Goal: Task Accomplishment & Management: Manage account settings

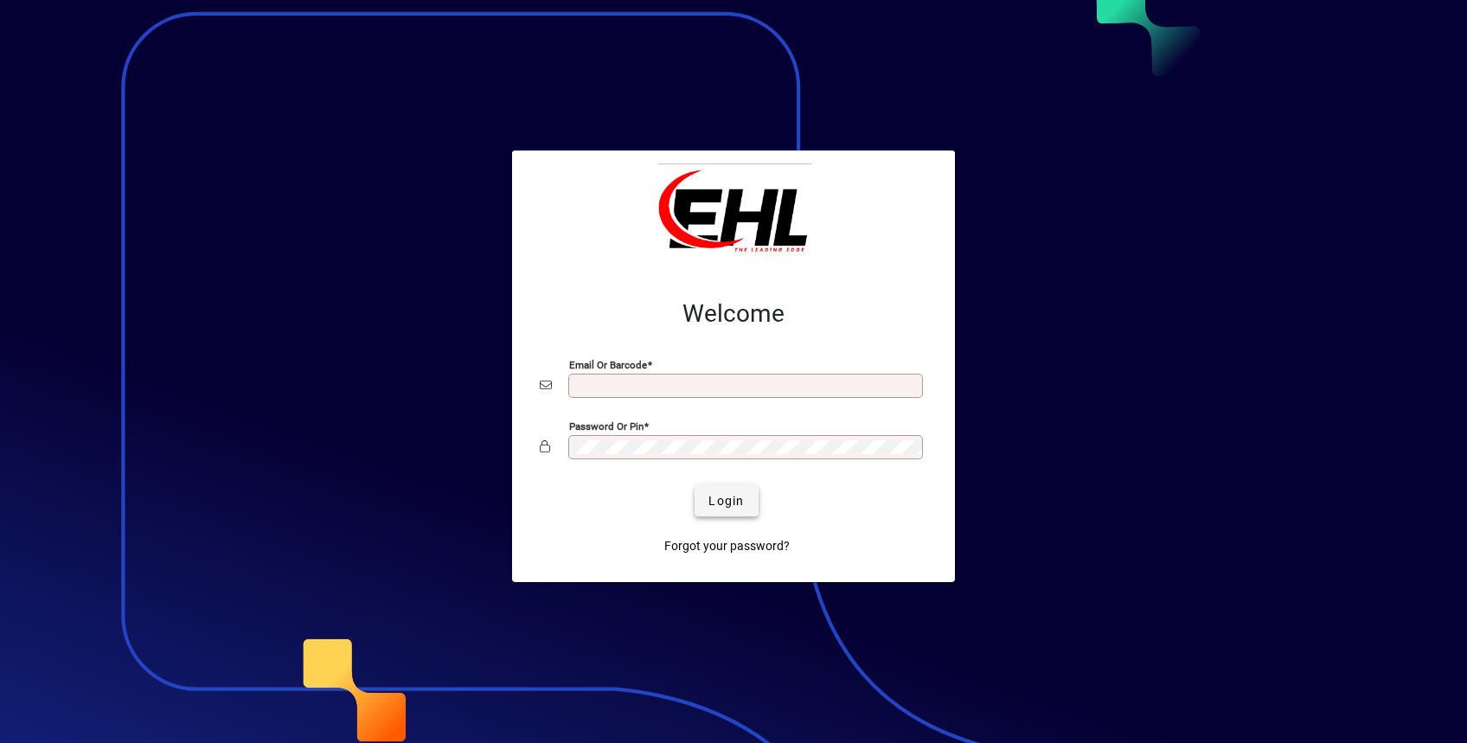
type input "**********"
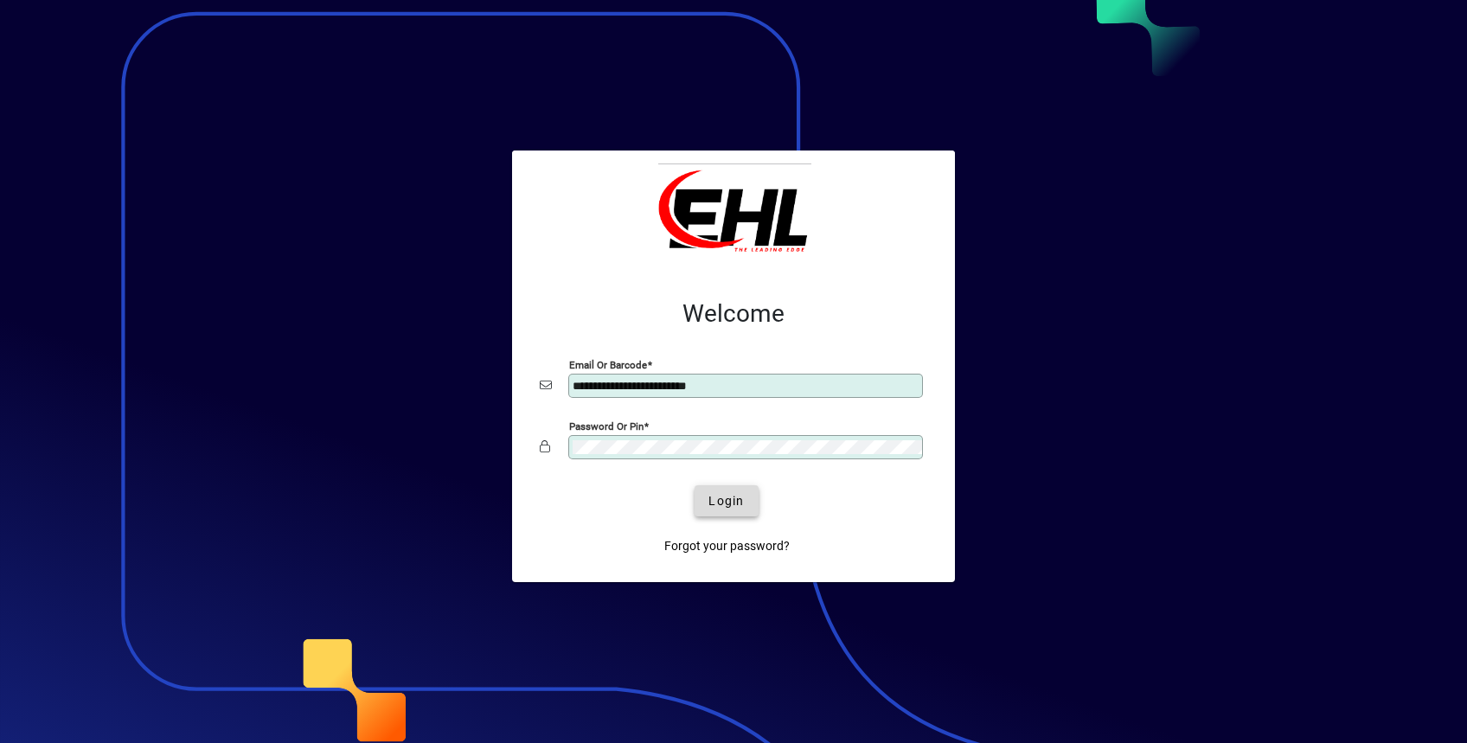
click at [721, 501] on span "Login" at bounding box center [725, 501] width 35 height 18
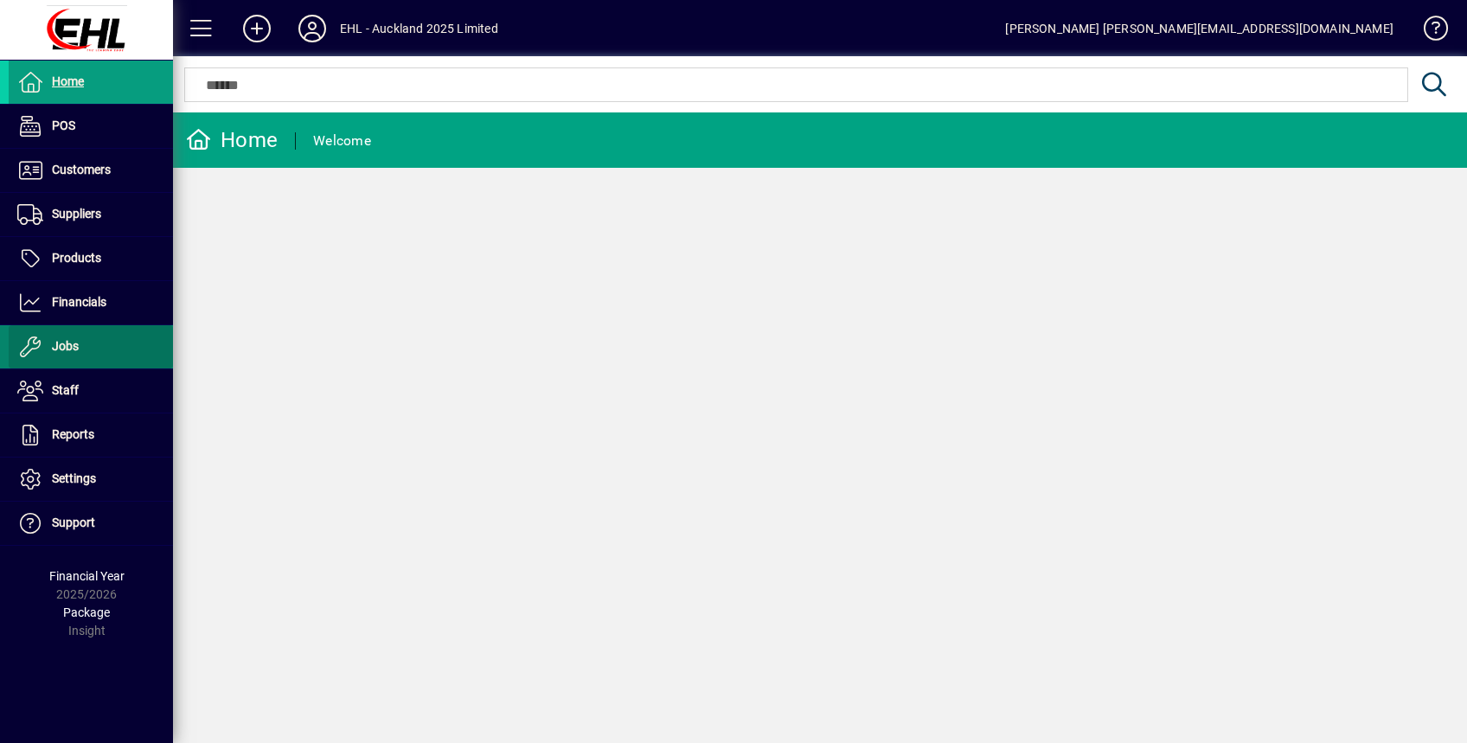
click at [74, 343] on span "Jobs" at bounding box center [65, 346] width 27 height 14
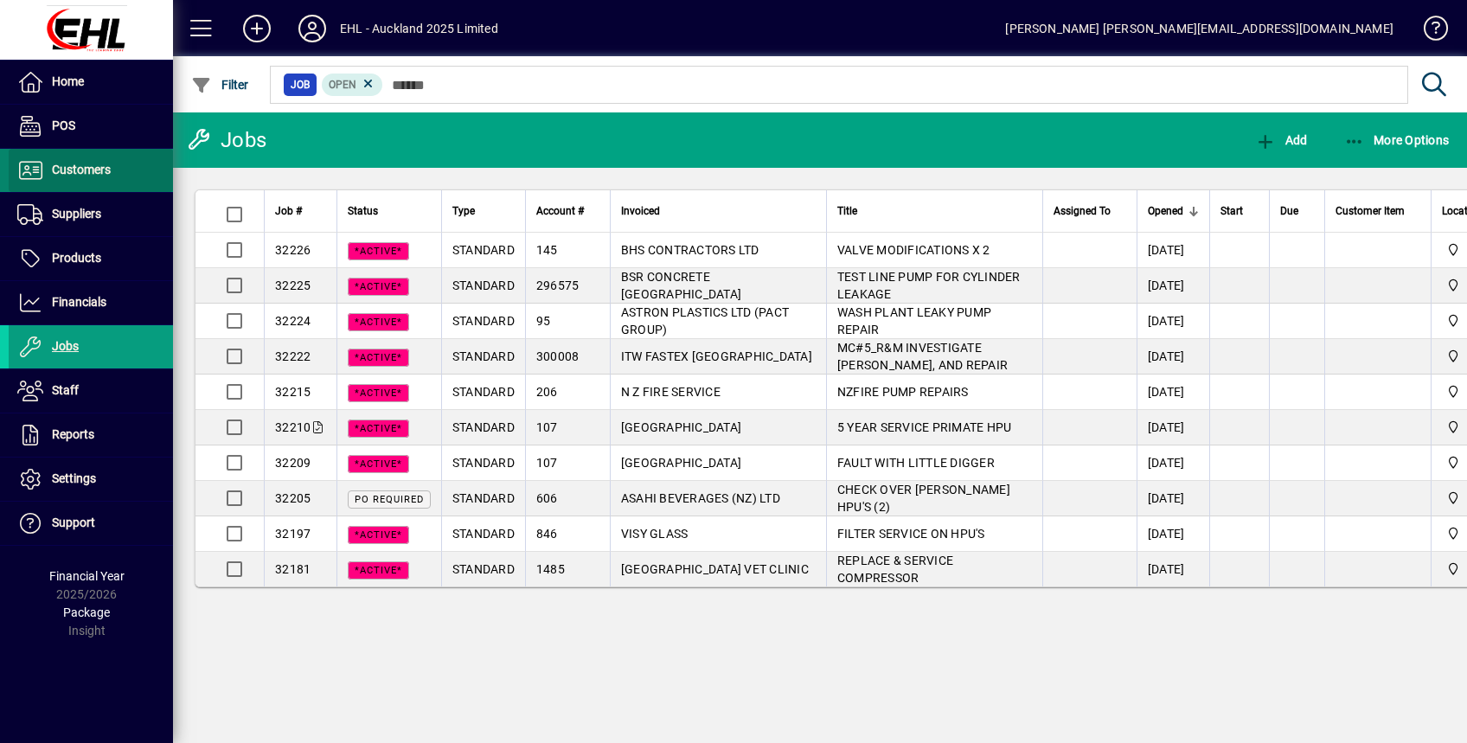
click at [97, 178] on span "Customers" at bounding box center [60, 170] width 102 height 21
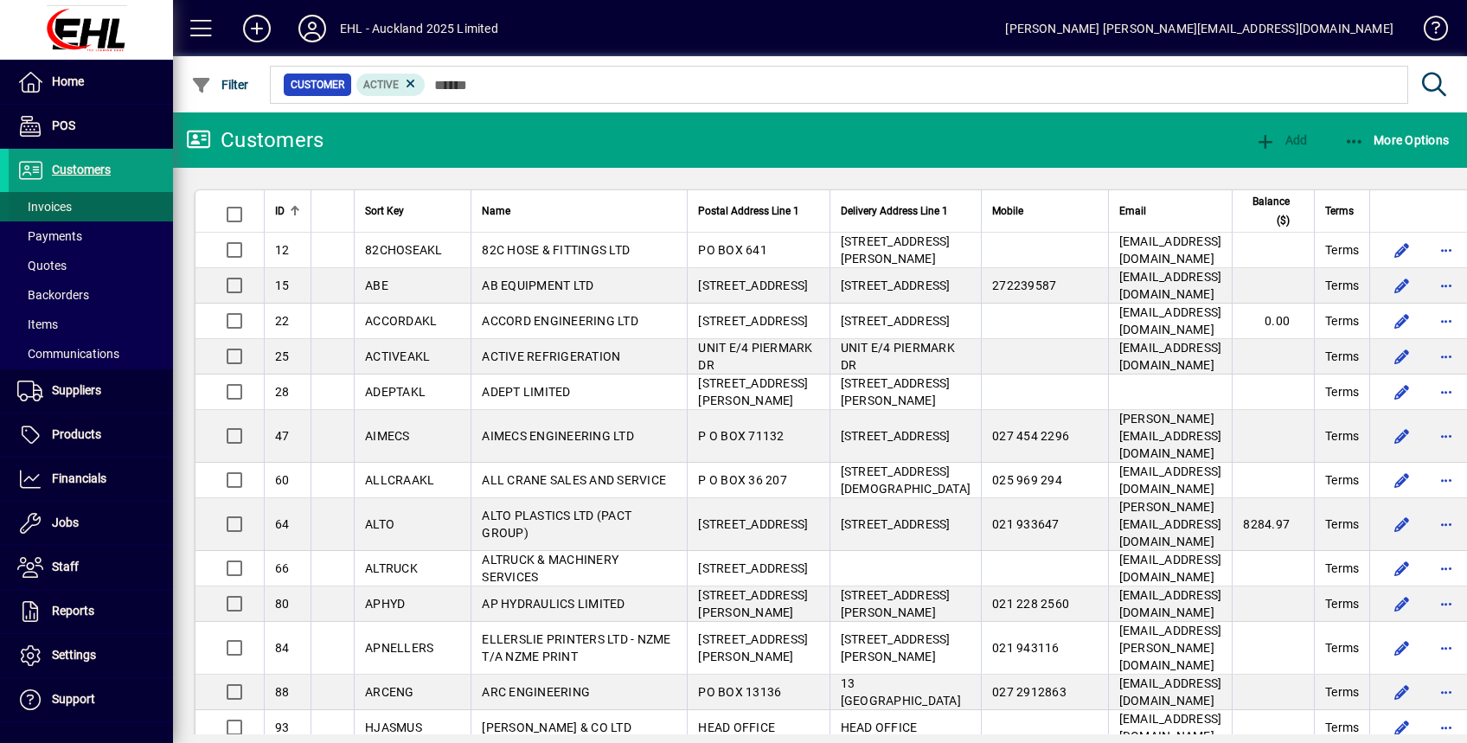
click at [60, 200] on span "Invoices" at bounding box center [44, 207] width 54 height 14
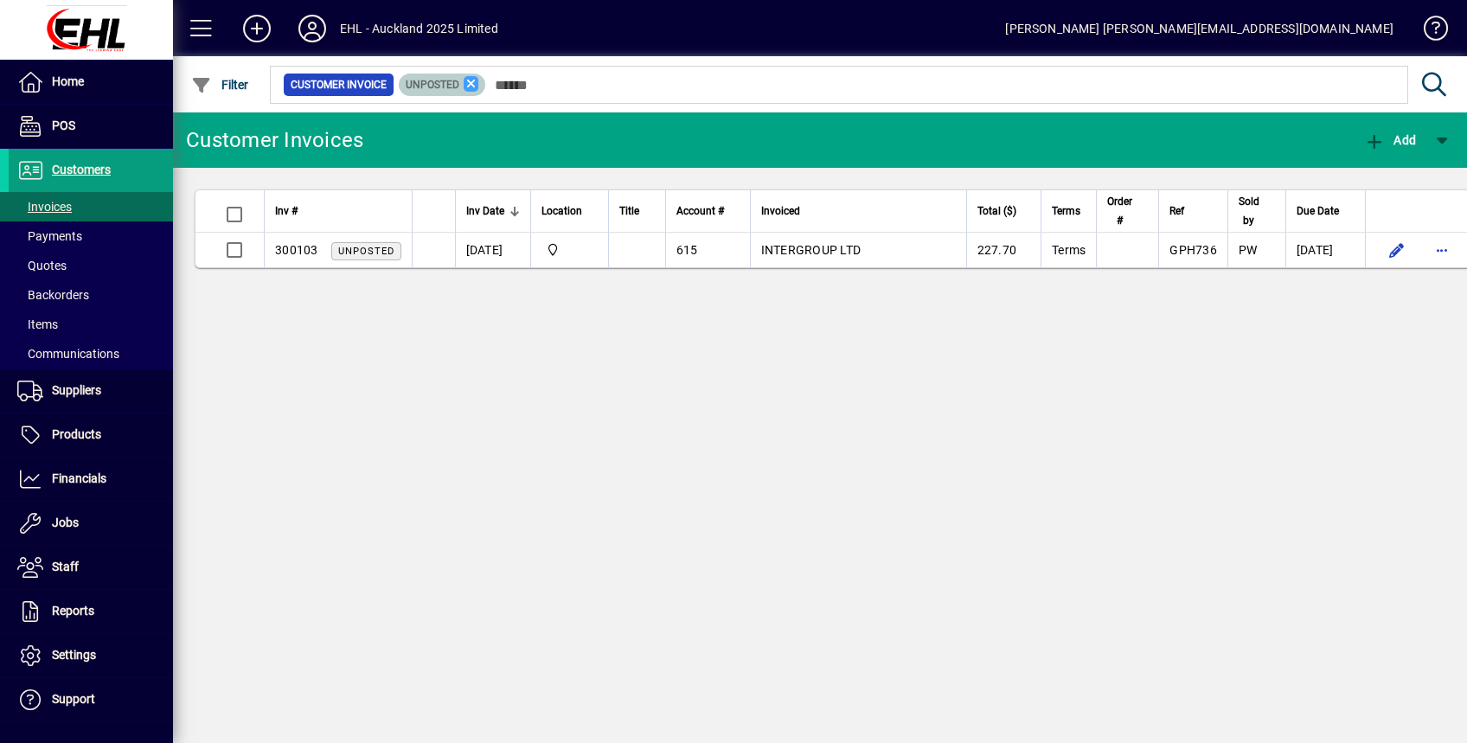
click at [470, 89] on icon at bounding box center [472, 84] width 16 height 16
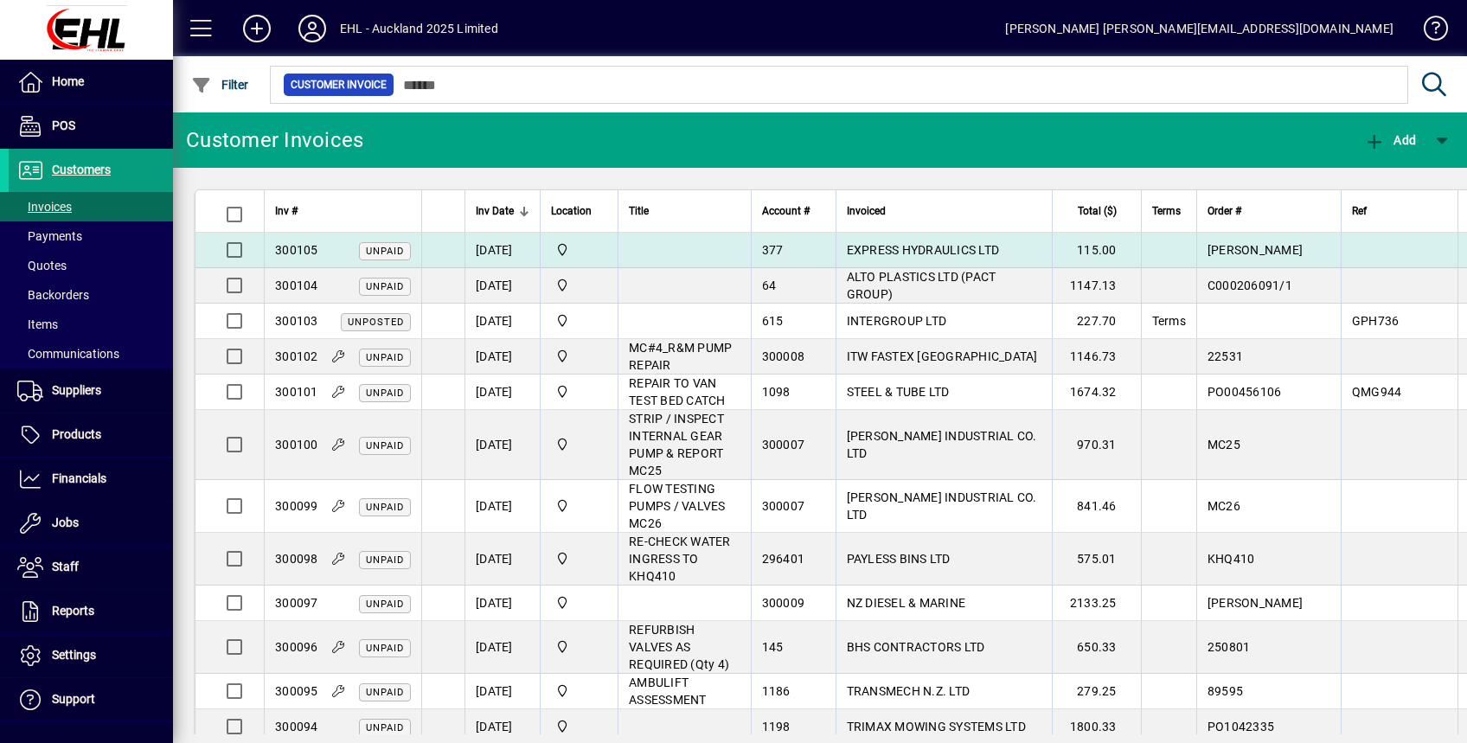
click at [519, 247] on td "[DATE]" at bounding box center [501, 250] width 75 height 35
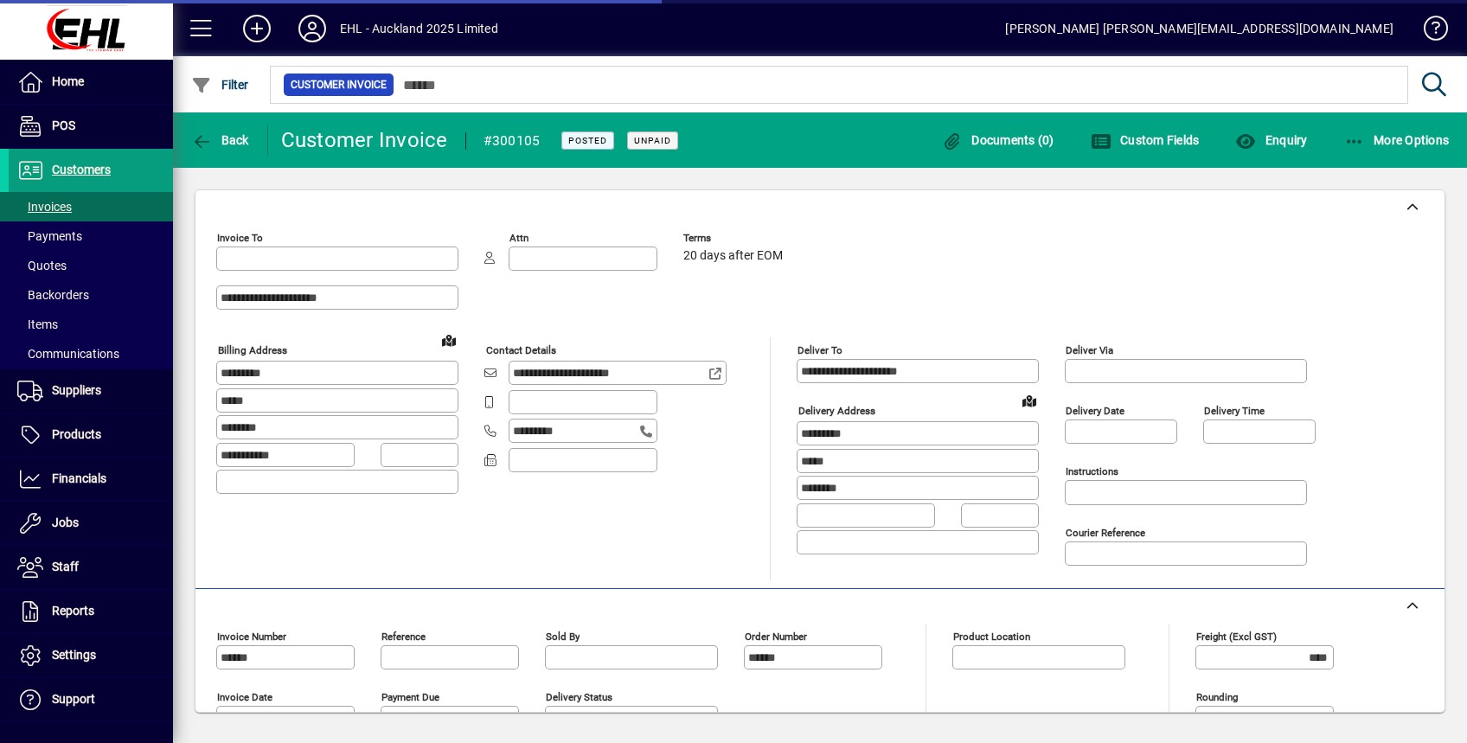
type input "**********"
type input "*******"
type input "**********"
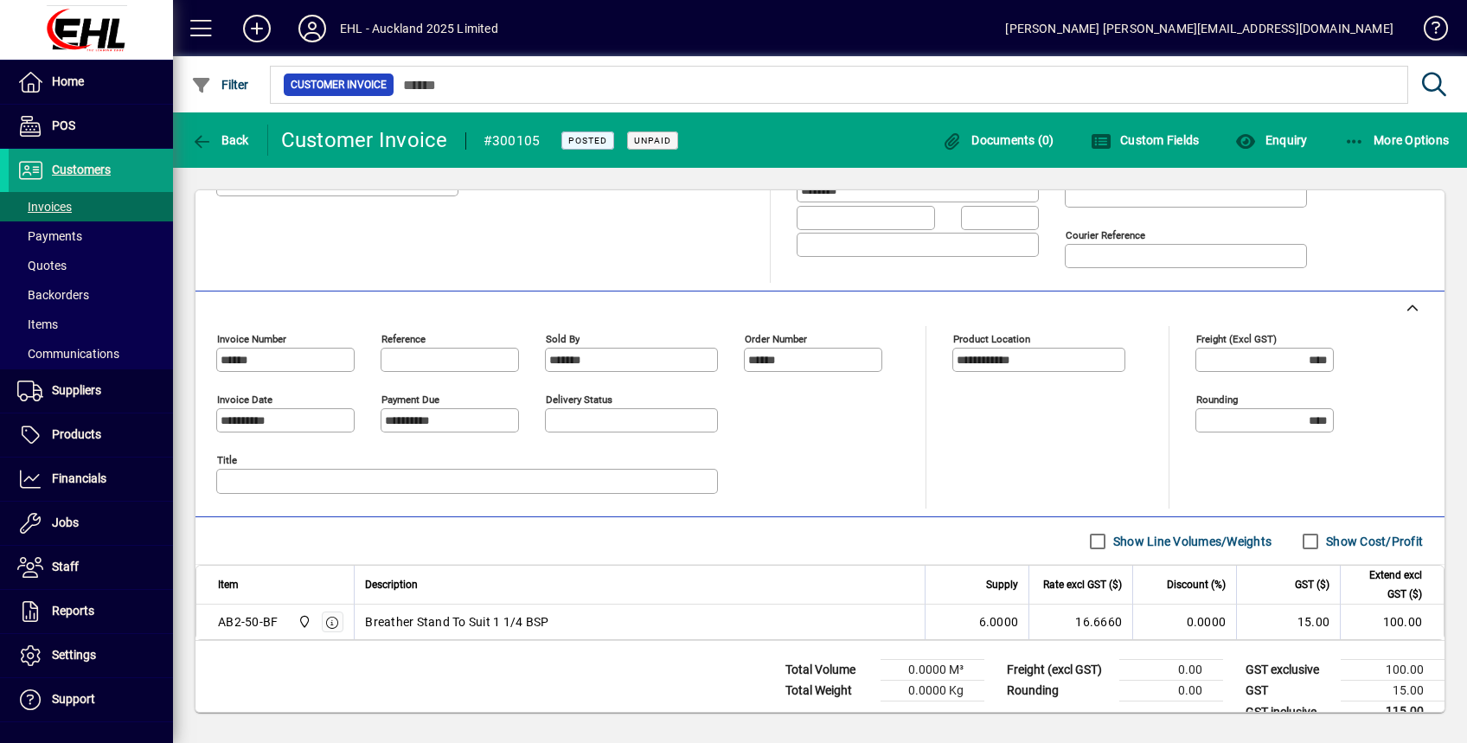
scroll to position [318, 0]
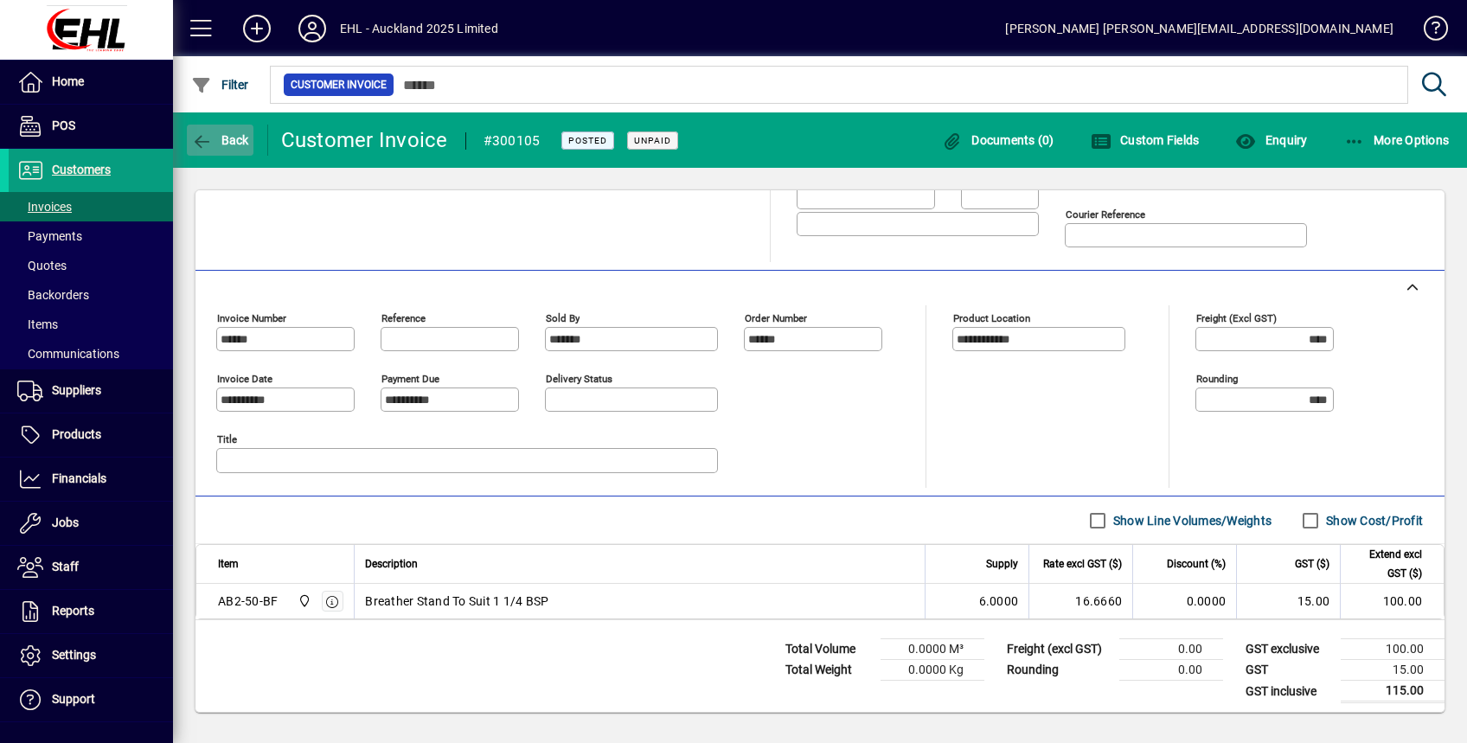
click at [234, 137] on span "Back" at bounding box center [220, 140] width 58 height 14
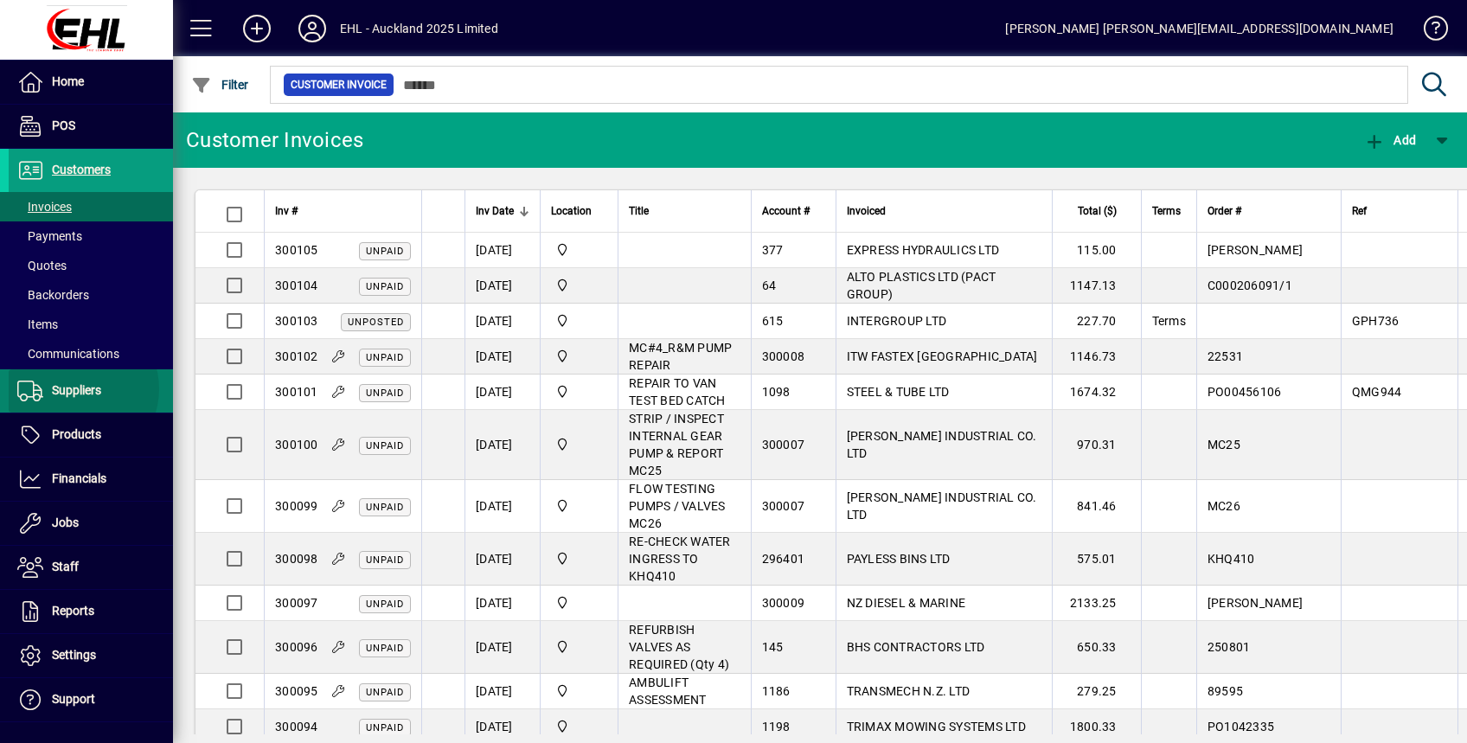
click at [76, 388] on span "Suppliers" at bounding box center [76, 390] width 49 height 14
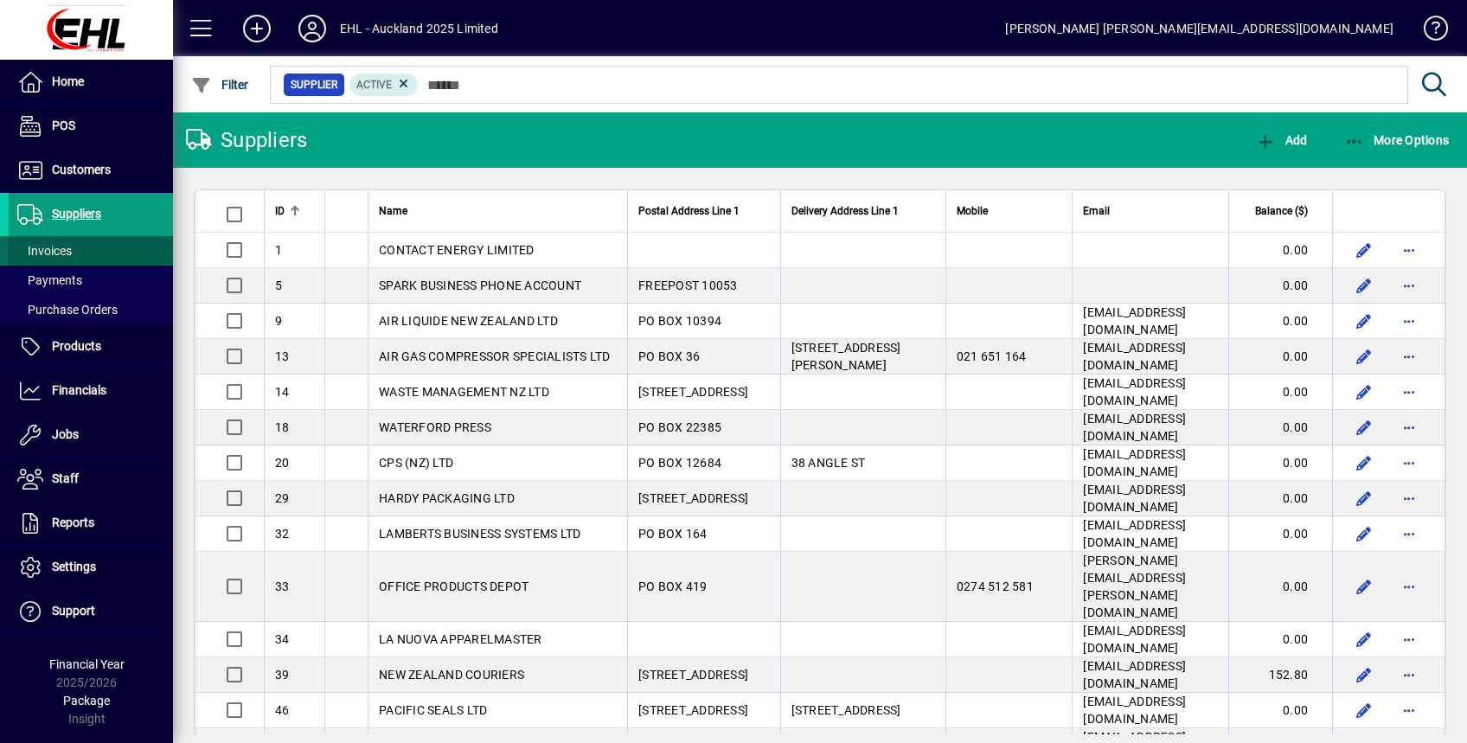
click at [47, 247] on span "Invoices" at bounding box center [44, 251] width 54 height 14
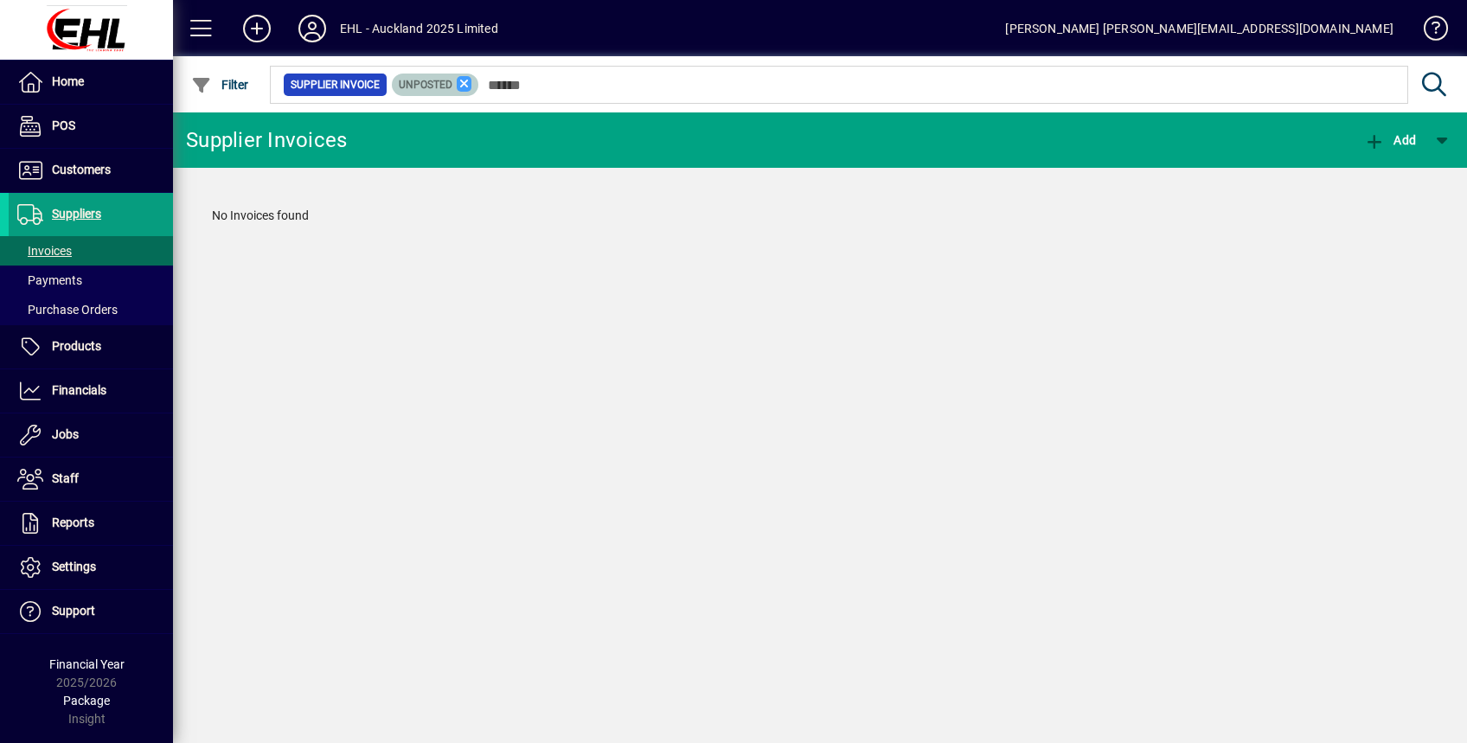
click at [460, 80] on icon at bounding box center [465, 84] width 16 height 16
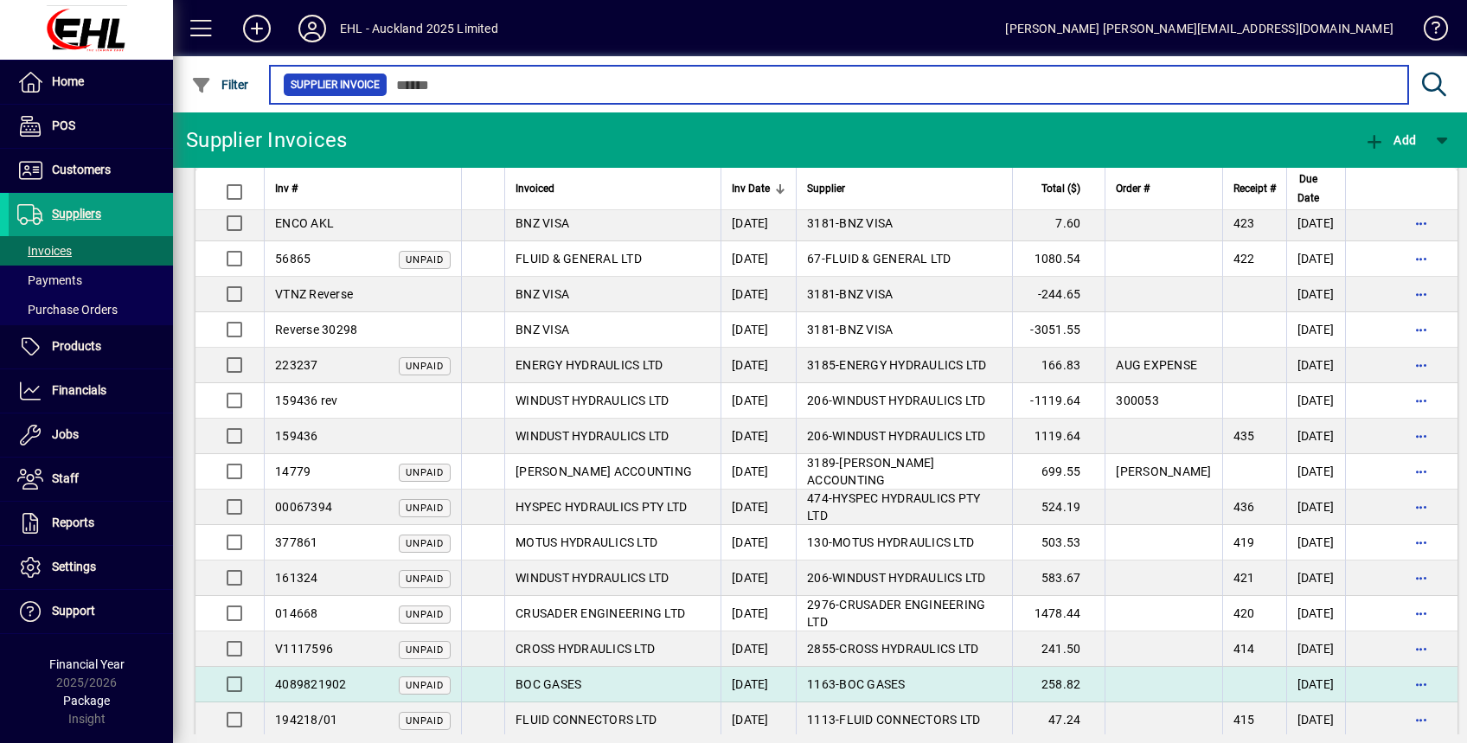
scroll to position [706, 0]
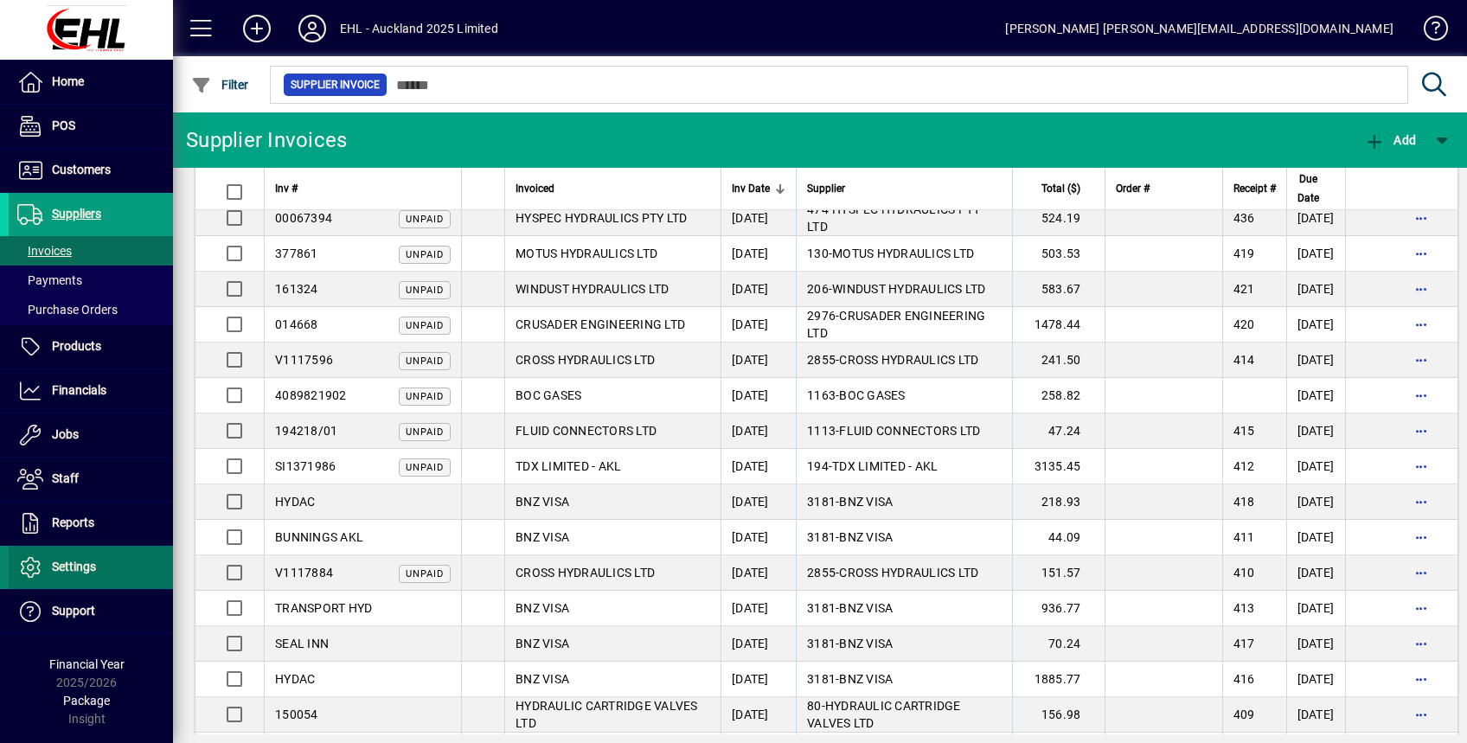
click at [67, 565] on span "Settings" at bounding box center [74, 567] width 44 height 14
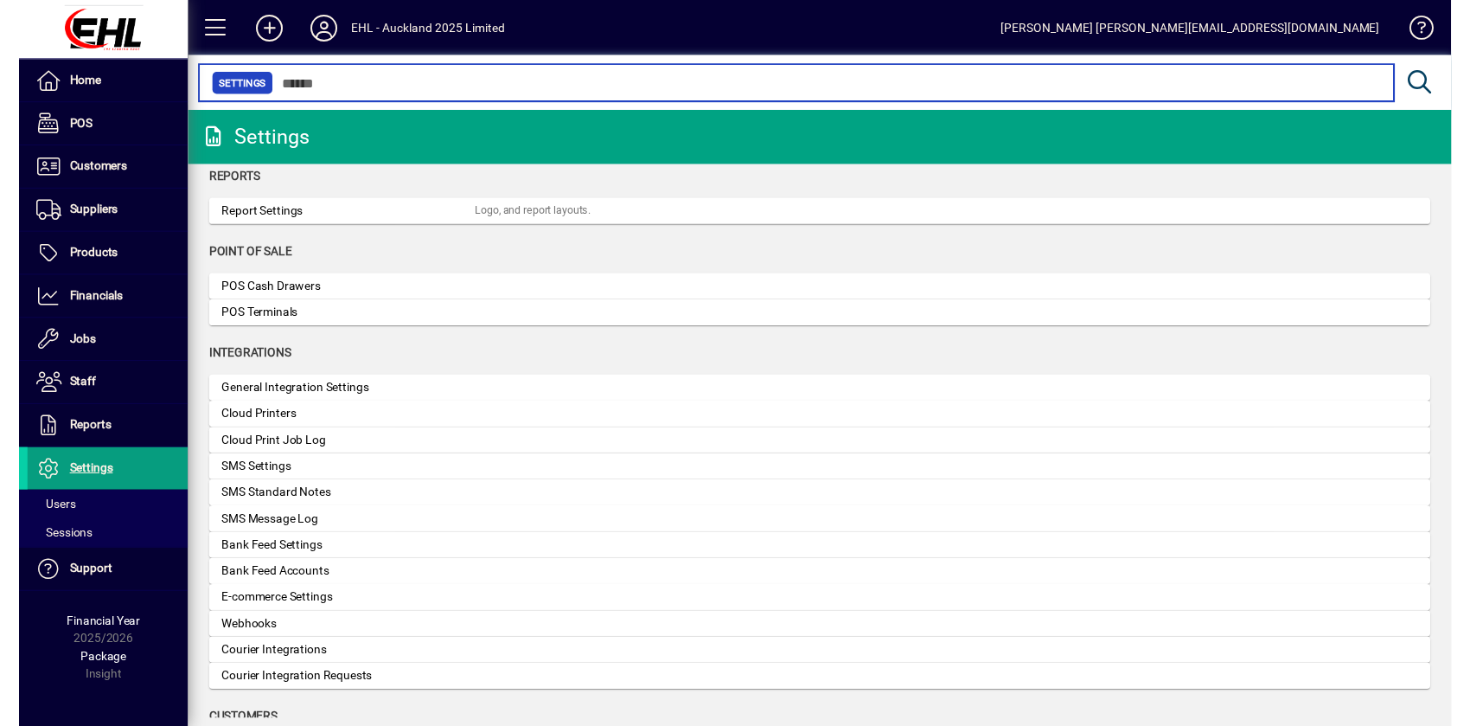
scroll to position [484, 0]
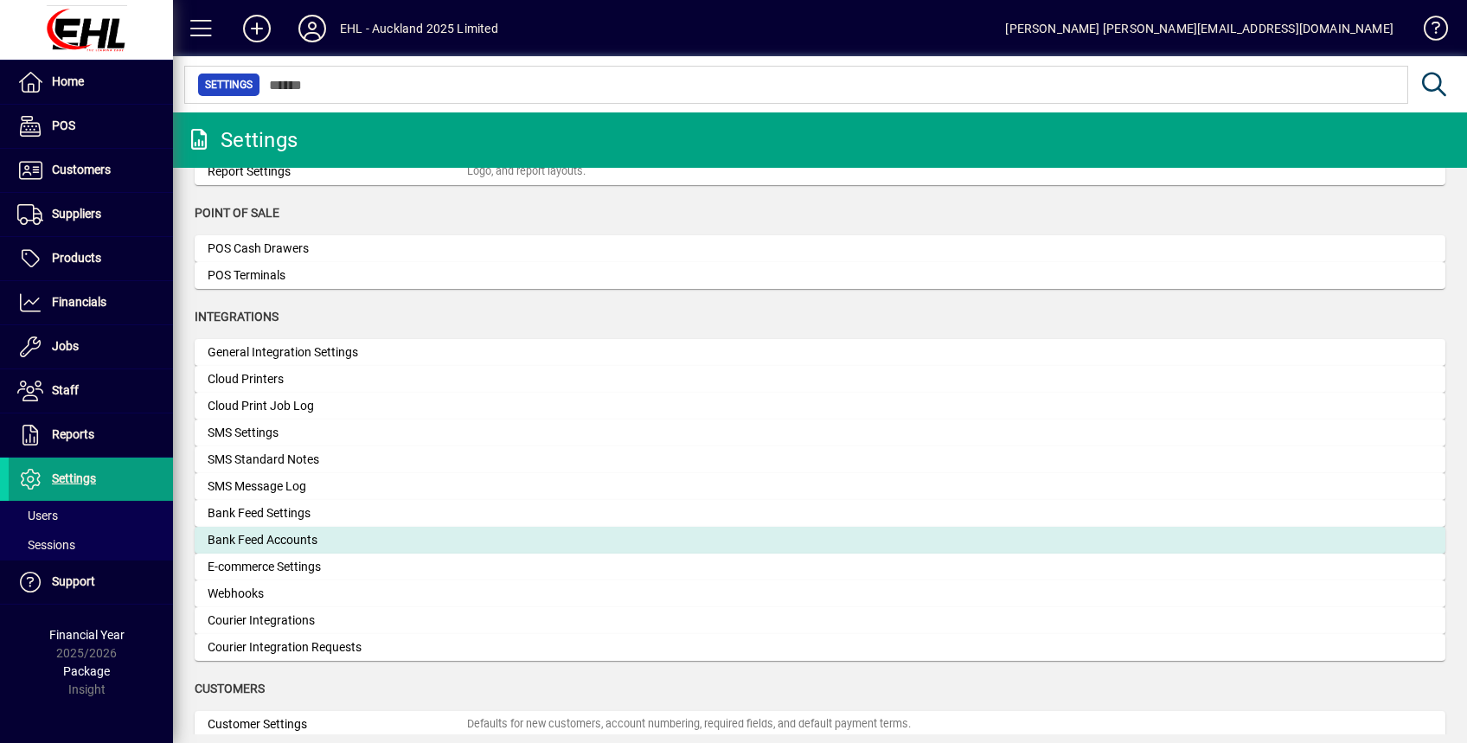
click at [270, 547] on div "Bank Feed Accounts" at bounding box center [337, 540] width 259 height 18
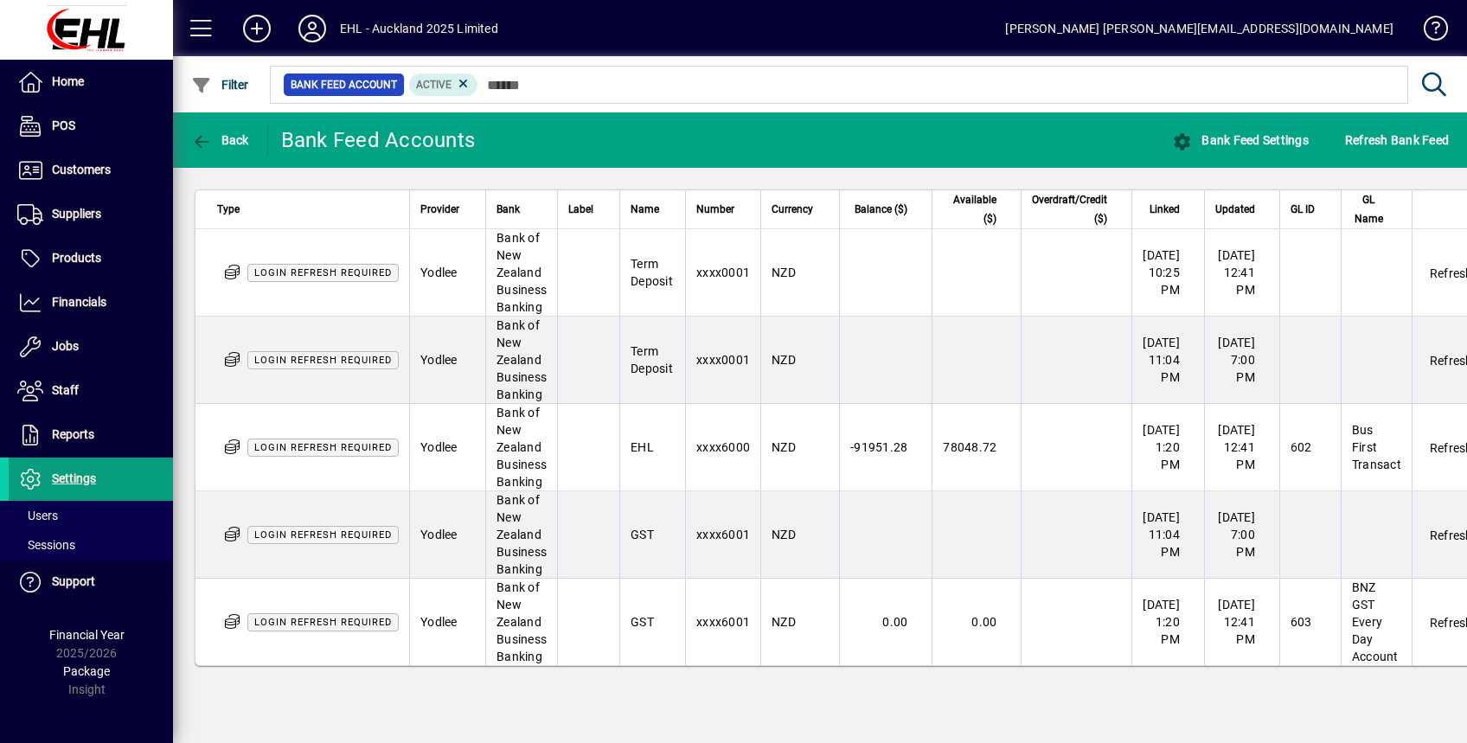
click at [1412, 436] on td "Bus First Transact" at bounding box center [1376, 447] width 71 height 87
click at [1407, 139] on span "Refresh Bank Feed" at bounding box center [1397, 140] width 104 height 28
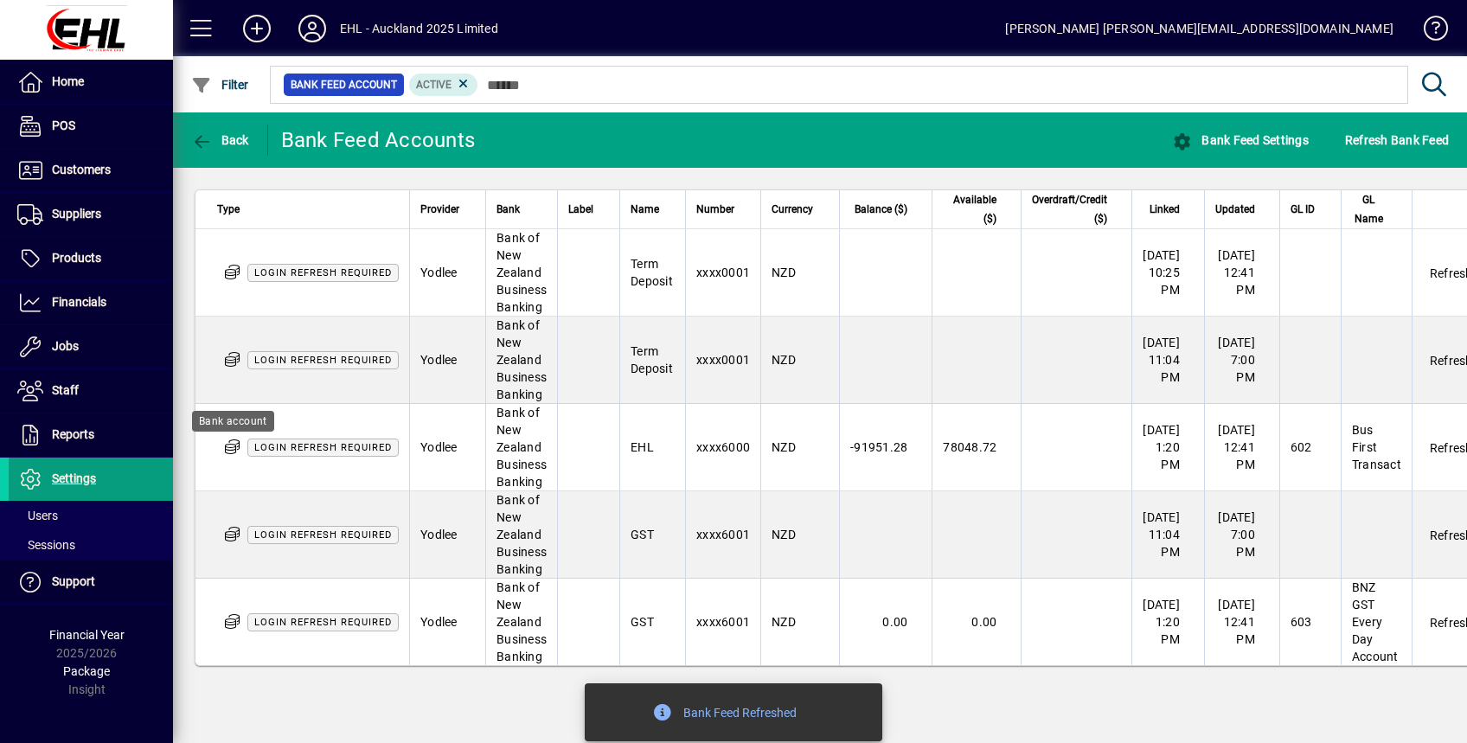
click at [229, 442] on icon at bounding box center [232, 447] width 18 height 15
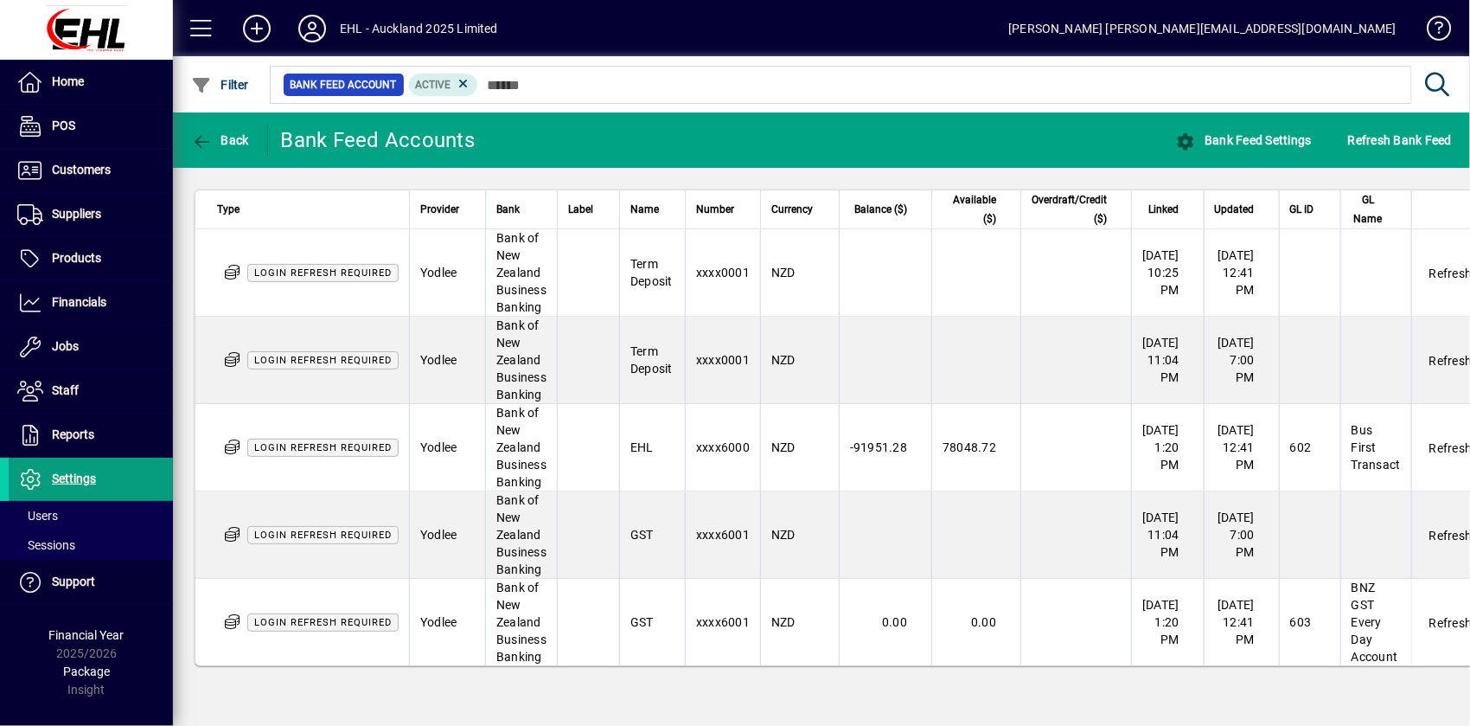
click at [1466, 353] on html "Home POS Customers Invoices Payments Quotes Backorders Items Communications Sup…" at bounding box center [735, 363] width 1470 height 726
click at [663, 489] on td "EHL" at bounding box center [652, 447] width 66 height 87
click at [539, 439] on span "Bank of New Zealand Business Banking" at bounding box center [521, 447] width 50 height 83
click at [362, 439] on span "Login refresh required" at bounding box center [322, 448] width 151 height 18
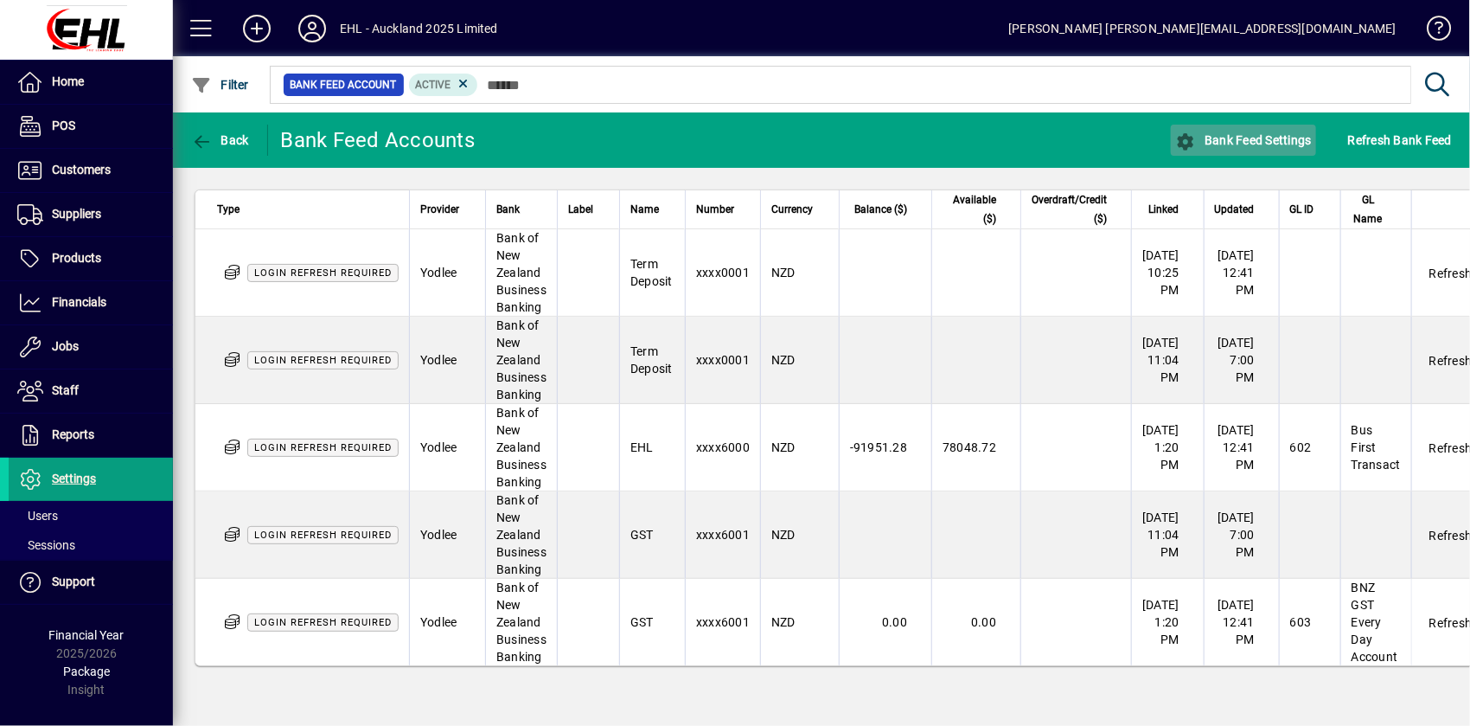
click at [1194, 145] on icon "button" at bounding box center [1186, 141] width 22 height 17
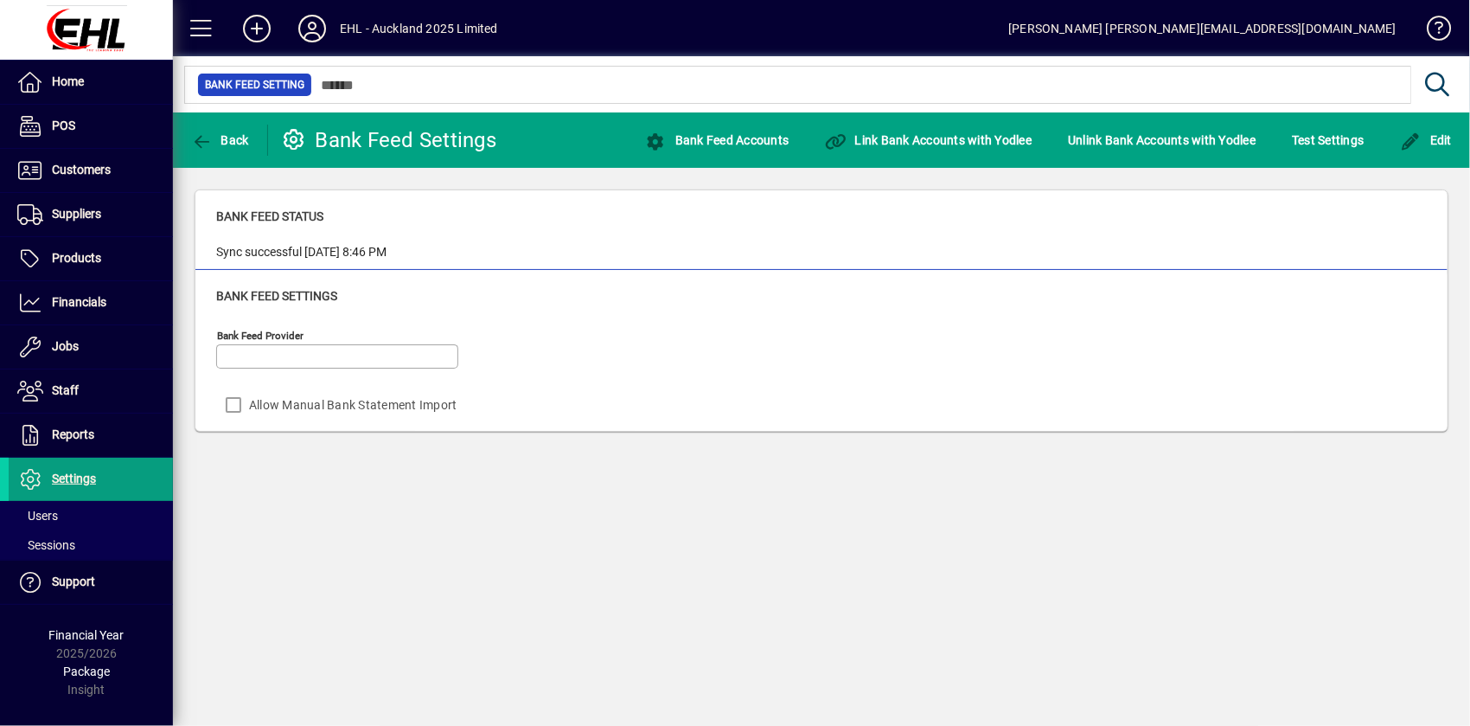
type input "******"
click at [233, 141] on span "Back" at bounding box center [220, 140] width 58 height 14
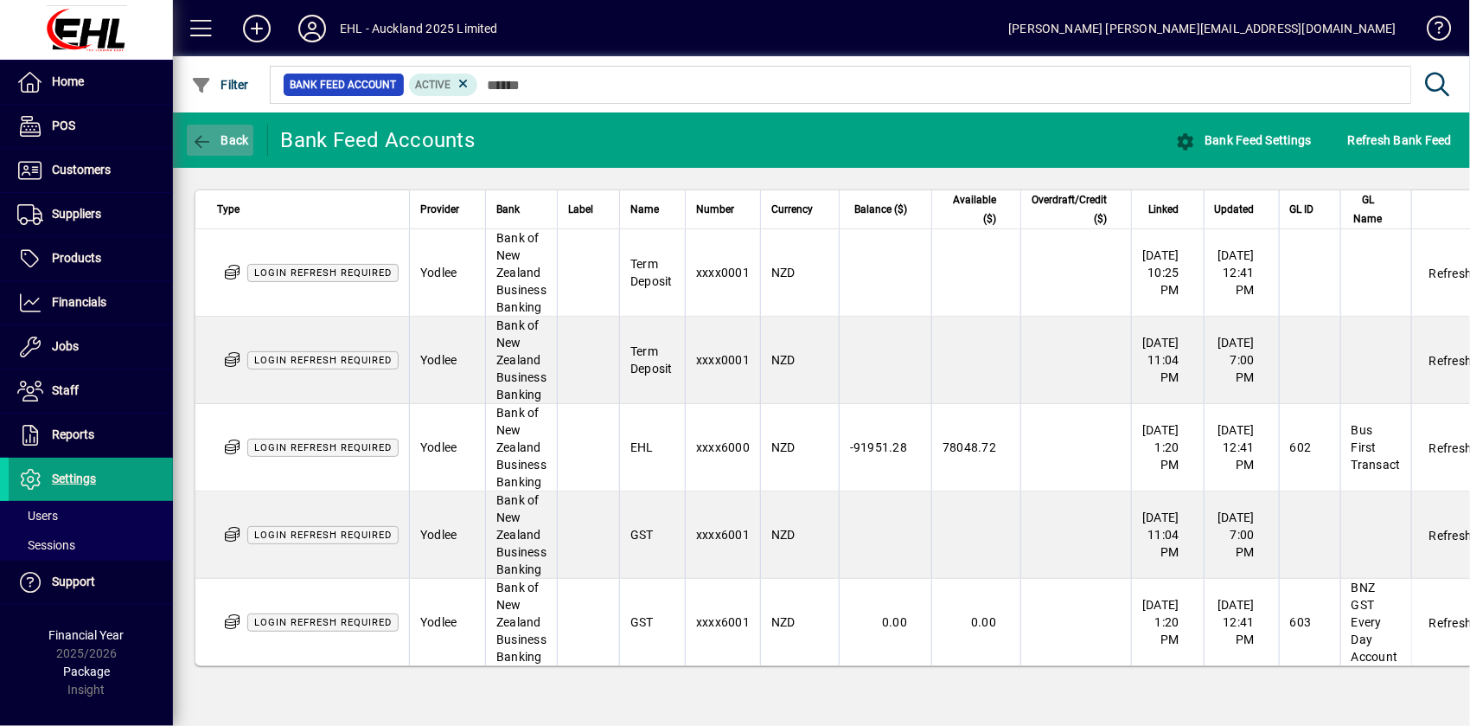
click at [225, 144] on span "Back" at bounding box center [220, 140] width 58 height 14
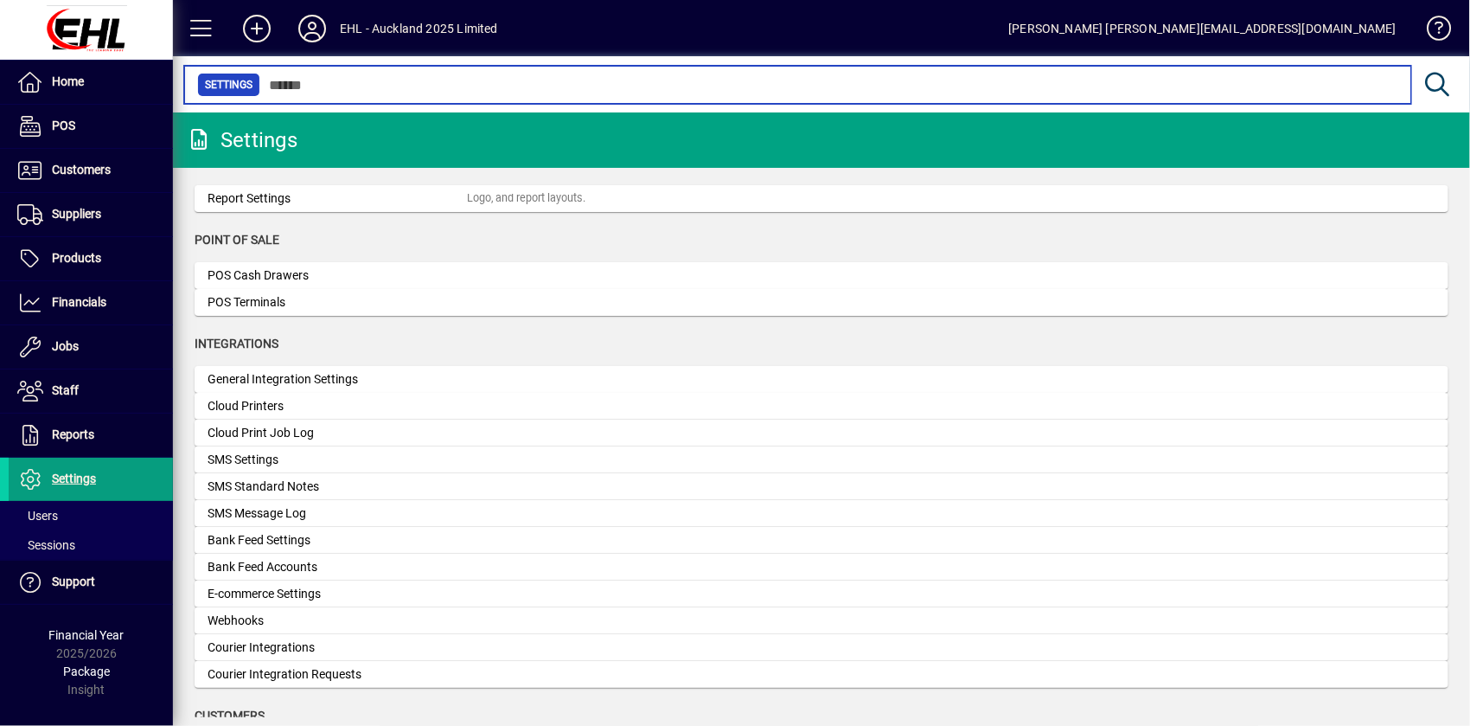
scroll to position [471, 0]
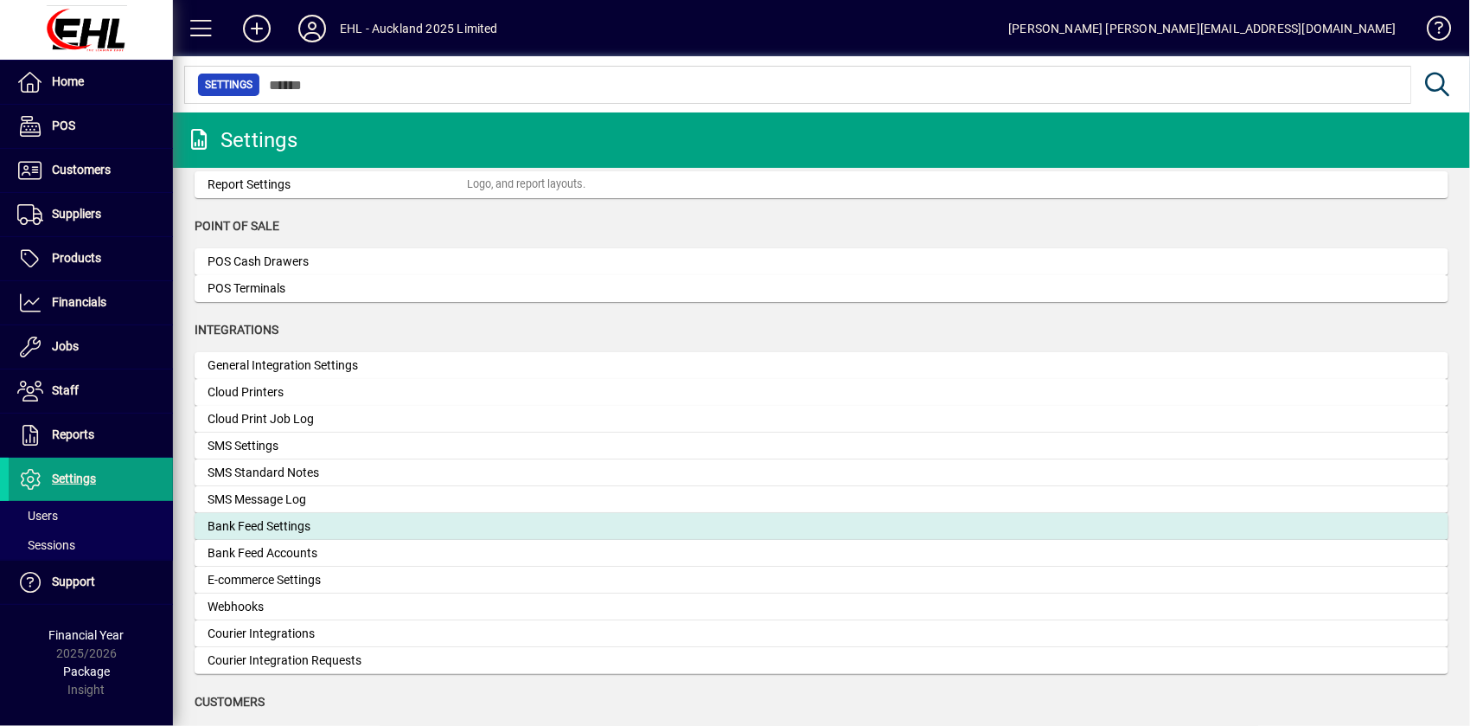
click at [253, 529] on div "Bank Feed Settings" at bounding box center [337, 526] width 259 height 18
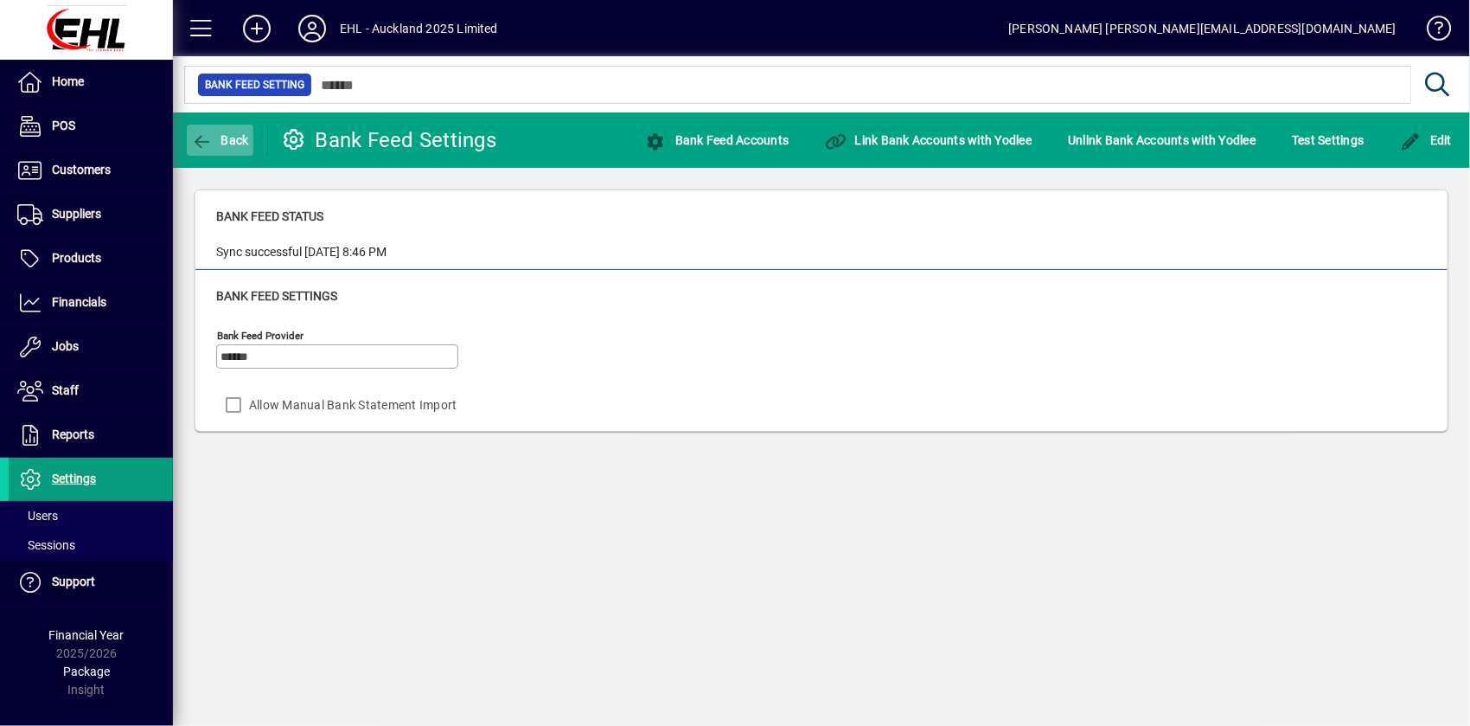
click at [247, 144] on span "Back" at bounding box center [220, 140] width 58 height 14
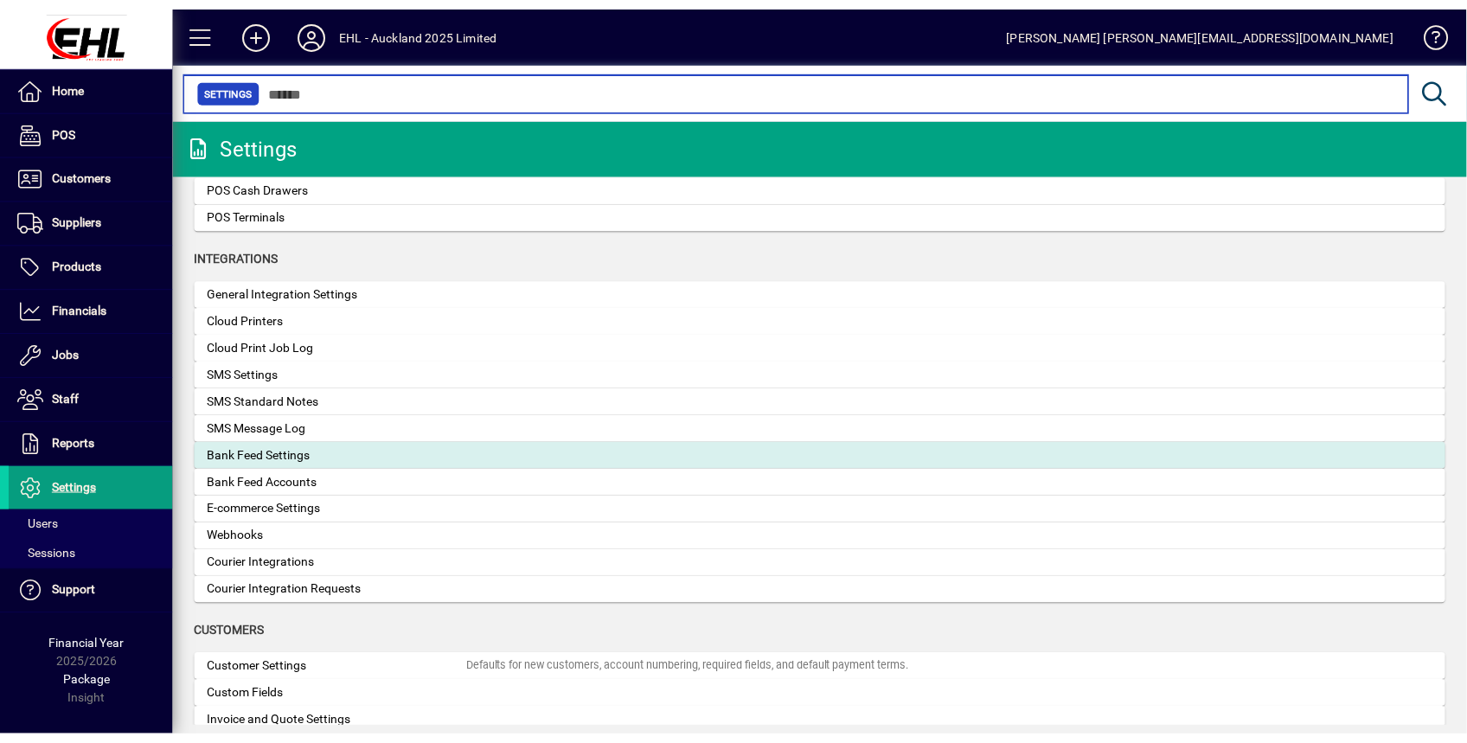
scroll to position [553, 0]
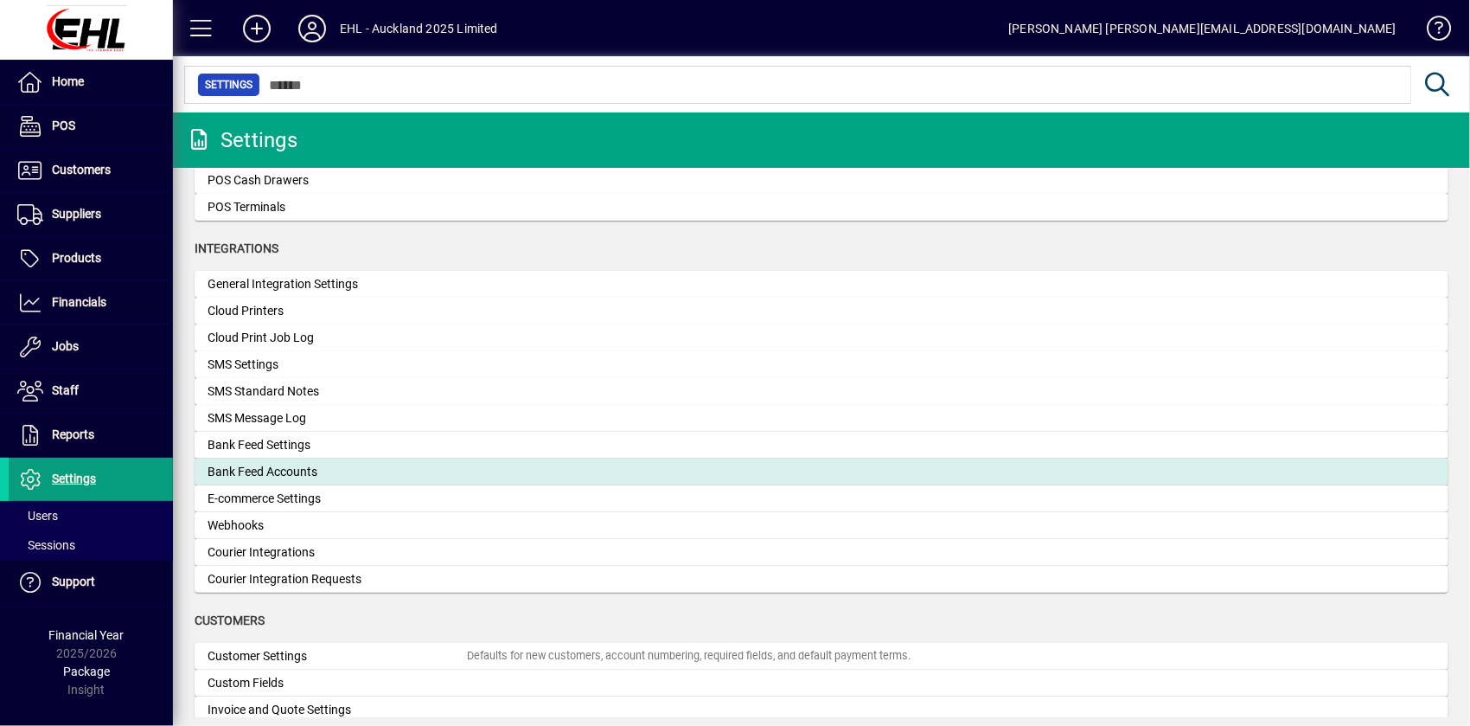
click at [294, 474] on div "Bank Feed Accounts" at bounding box center [337, 472] width 259 height 18
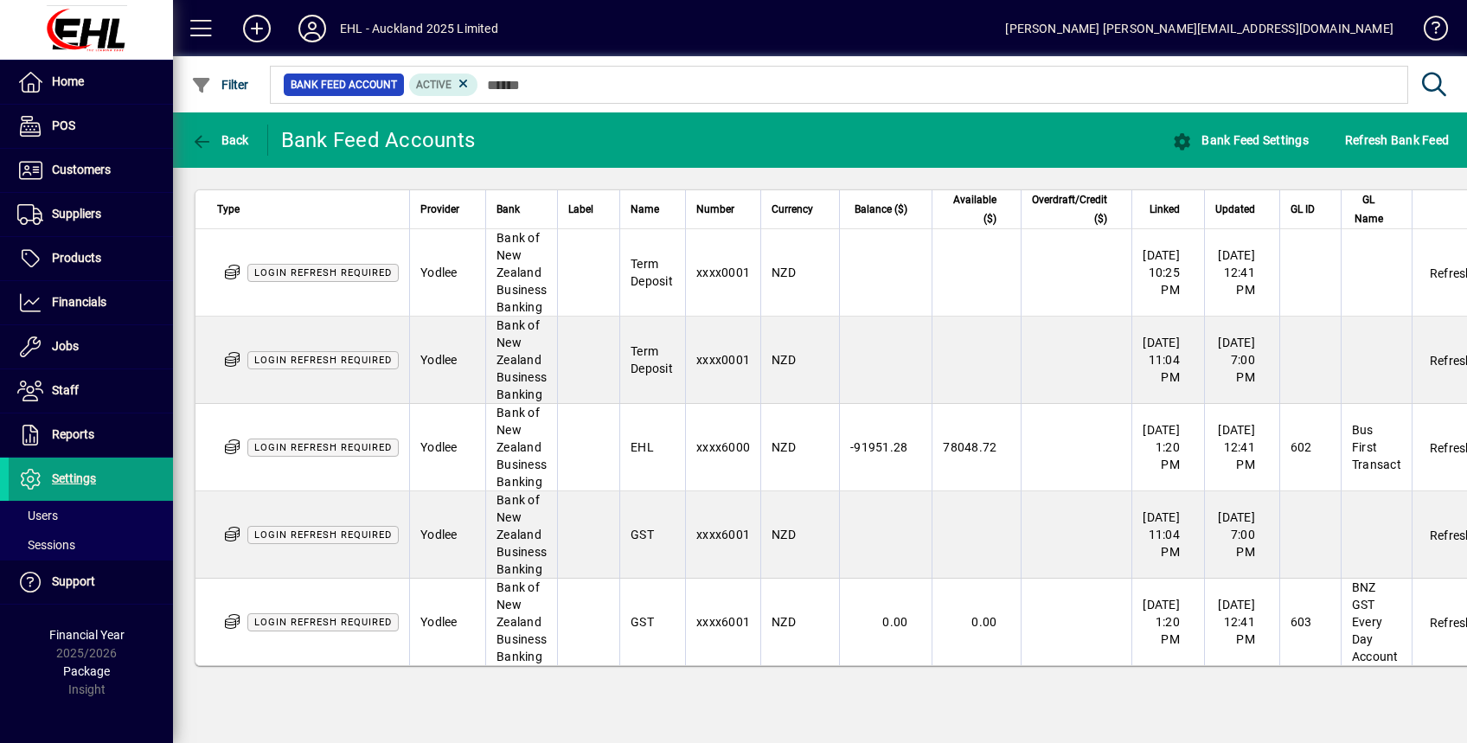
click at [291, 436] on td "Login refresh required" at bounding box center [302, 447] width 214 height 87
click at [296, 445] on span "Login refresh required" at bounding box center [323, 447] width 138 height 11
click at [355, 450] on span "Login refresh required" at bounding box center [323, 447] width 138 height 11
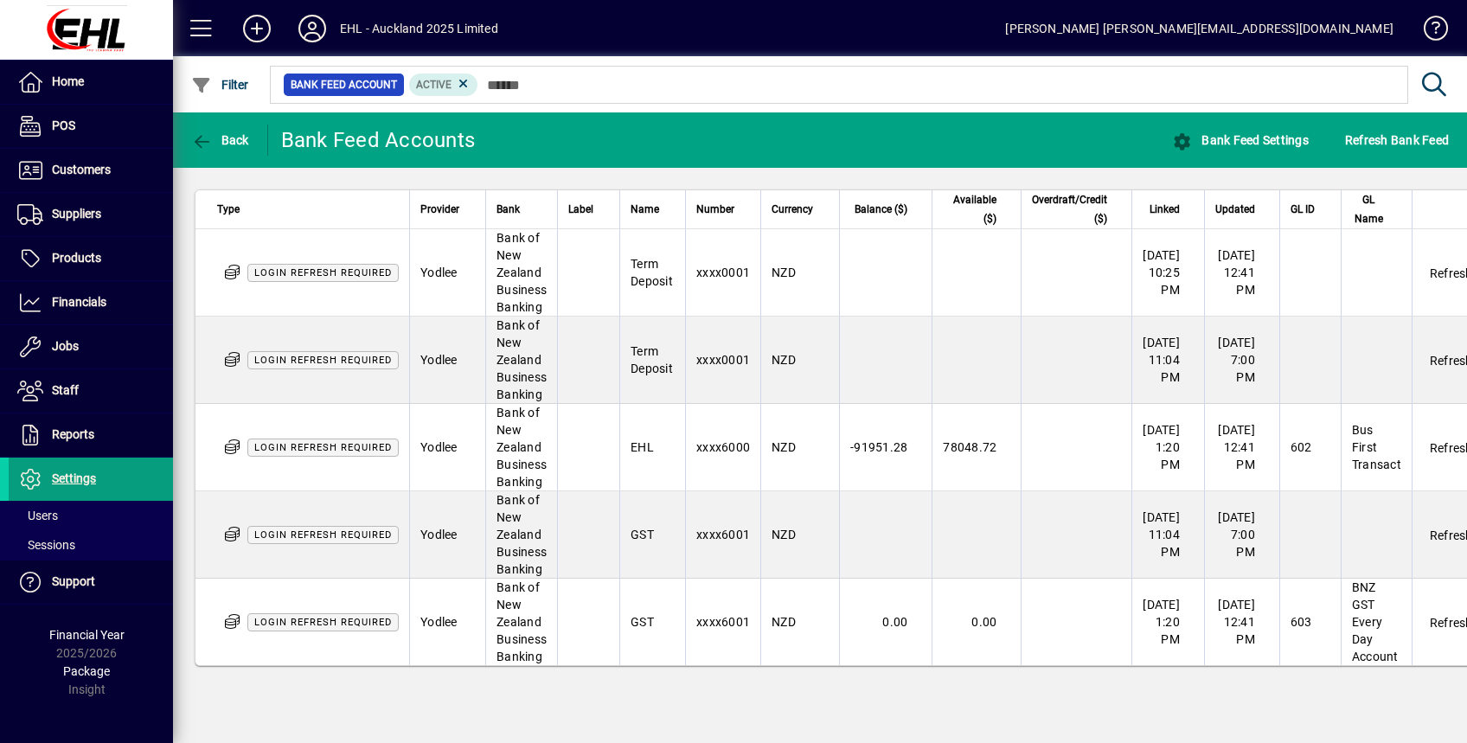
click at [355, 450] on span "Login refresh required" at bounding box center [323, 447] width 138 height 11
click at [1412, 449] on td "Bus First Transact" at bounding box center [1376, 447] width 71 height 87
click at [1466, 450] on html "Home POS Customers Invoices Payments Quotes Backorders Items Communications Sup…" at bounding box center [733, 371] width 1467 height 743
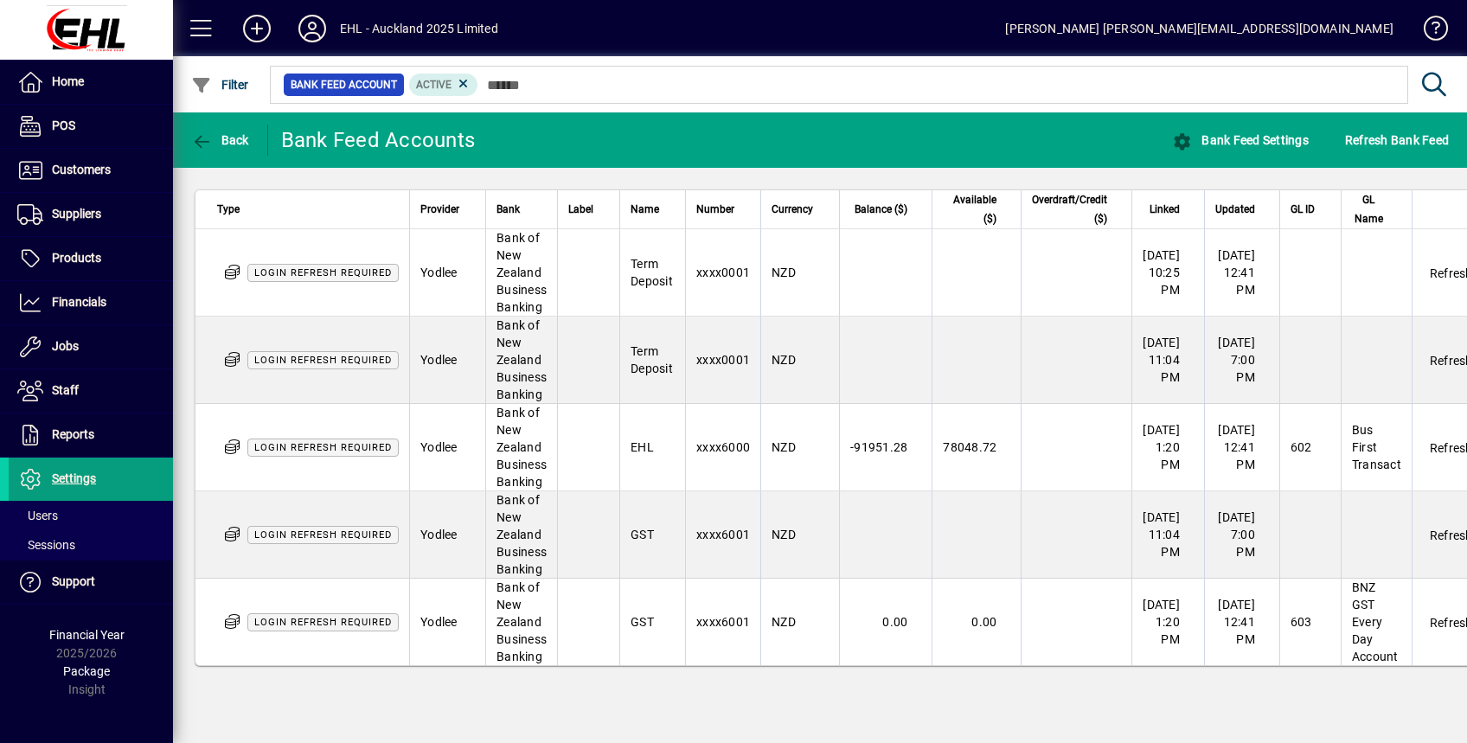
click at [1466, 450] on html "Home POS Customers Invoices Payments Quotes Backorders Items Communications Sup…" at bounding box center [733, 371] width 1467 height 743
click at [647, 576] on td "GST" at bounding box center [652, 534] width 66 height 87
click at [1245, 138] on span "Bank Feed Settings" at bounding box center [1240, 140] width 137 height 14
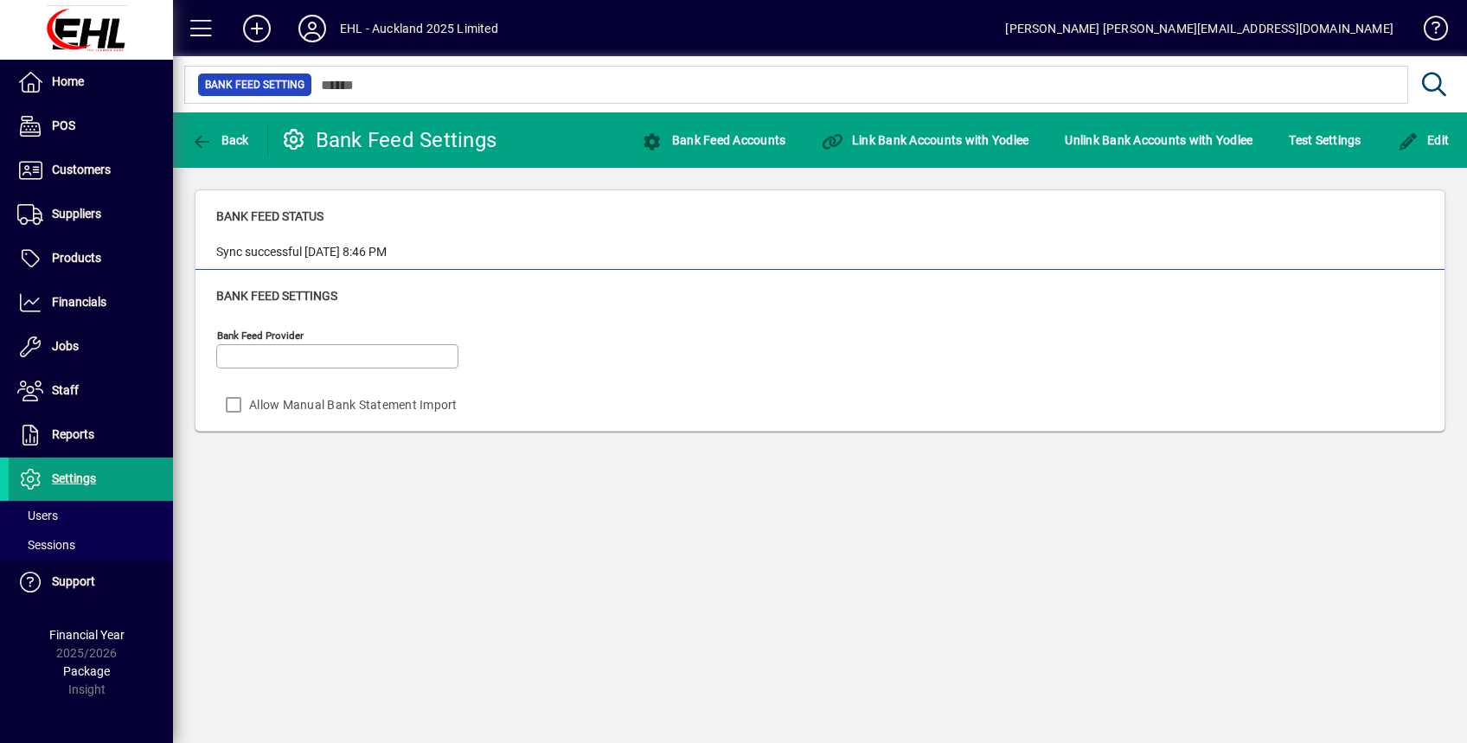
type input "******"
click at [739, 159] on span "button" at bounding box center [713, 140] width 152 height 42
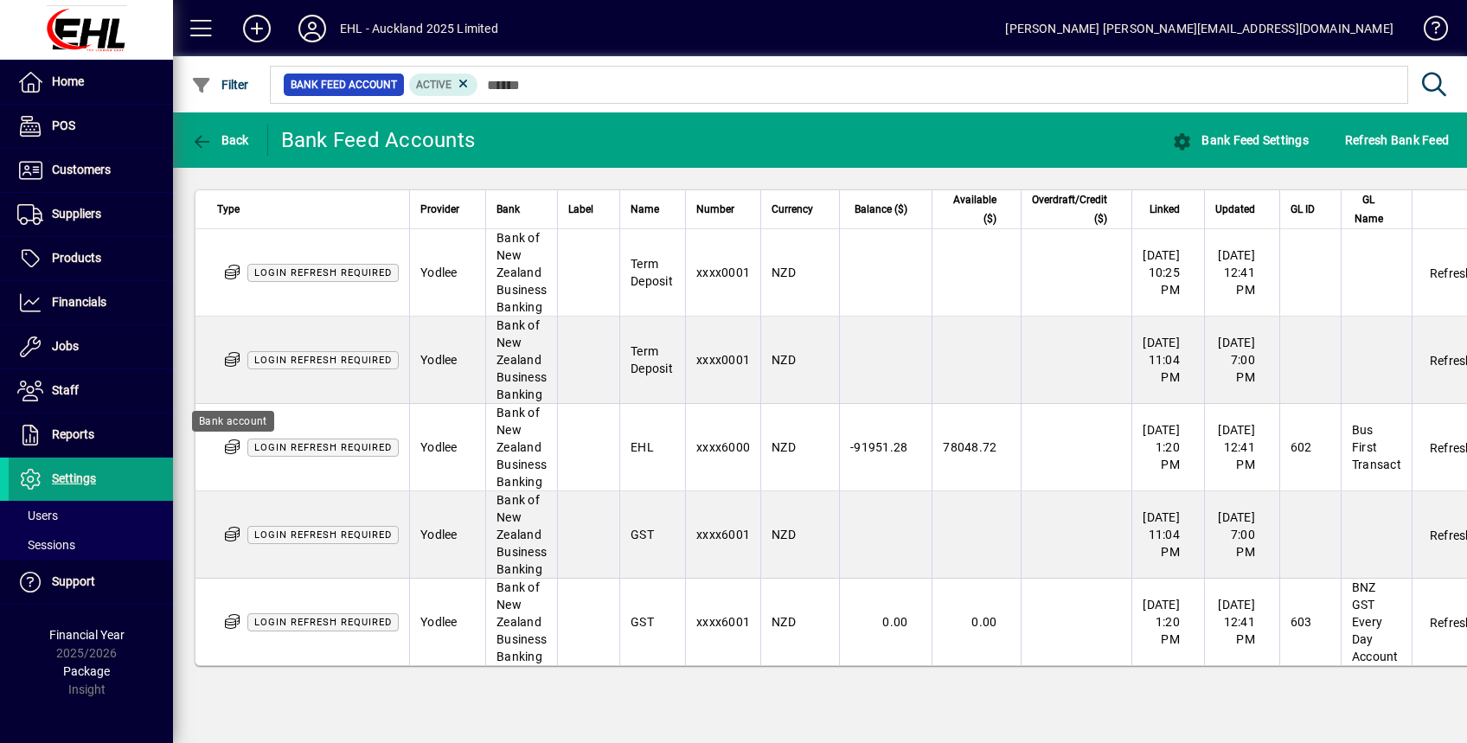
click at [235, 449] on icon at bounding box center [232, 447] width 18 height 15
click at [291, 450] on span "Login refresh required" at bounding box center [323, 447] width 138 height 11
click at [105, 304] on span "Financials" at bounding box center [79, 302] width 54 height 14
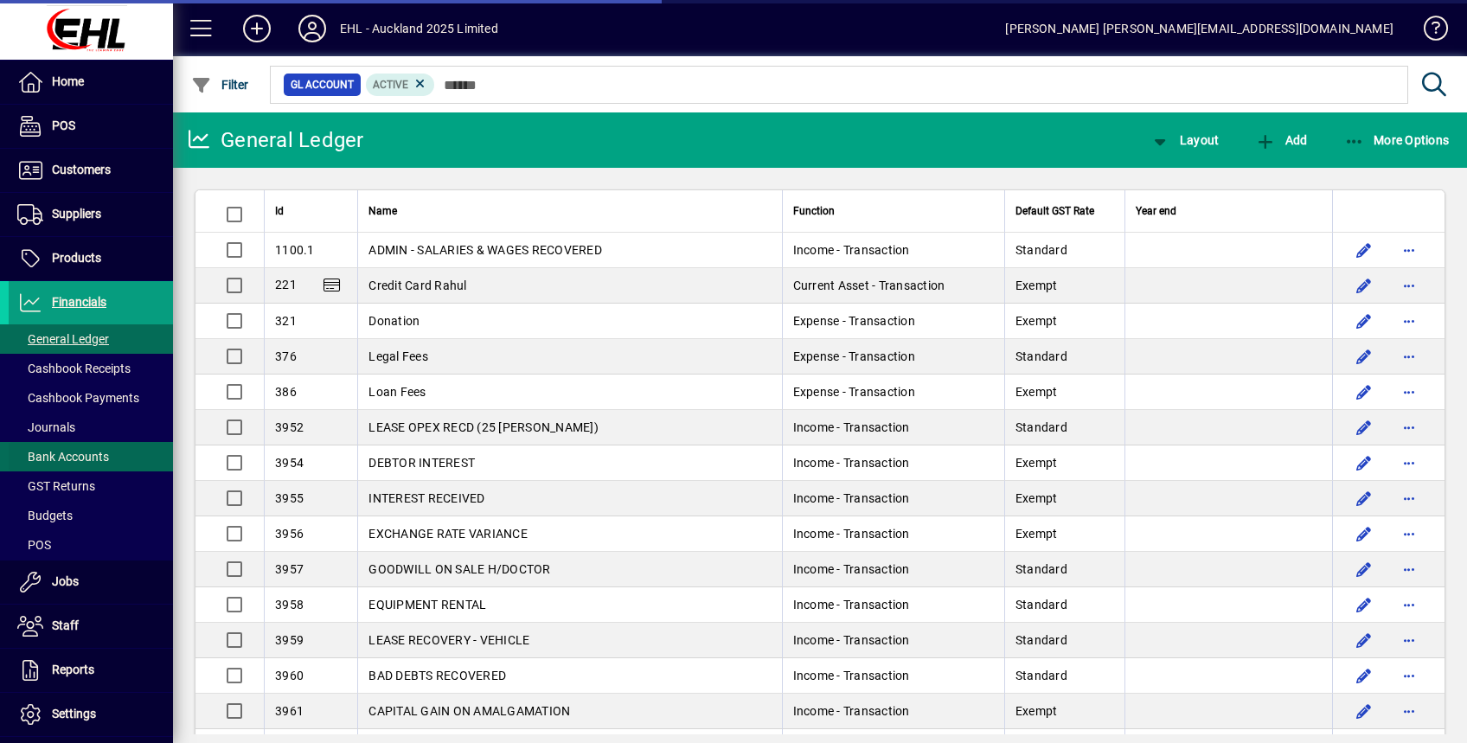
click at [74, 454] on span "Bank Accounts" at bounding box center [63, 457] width 92 height 14
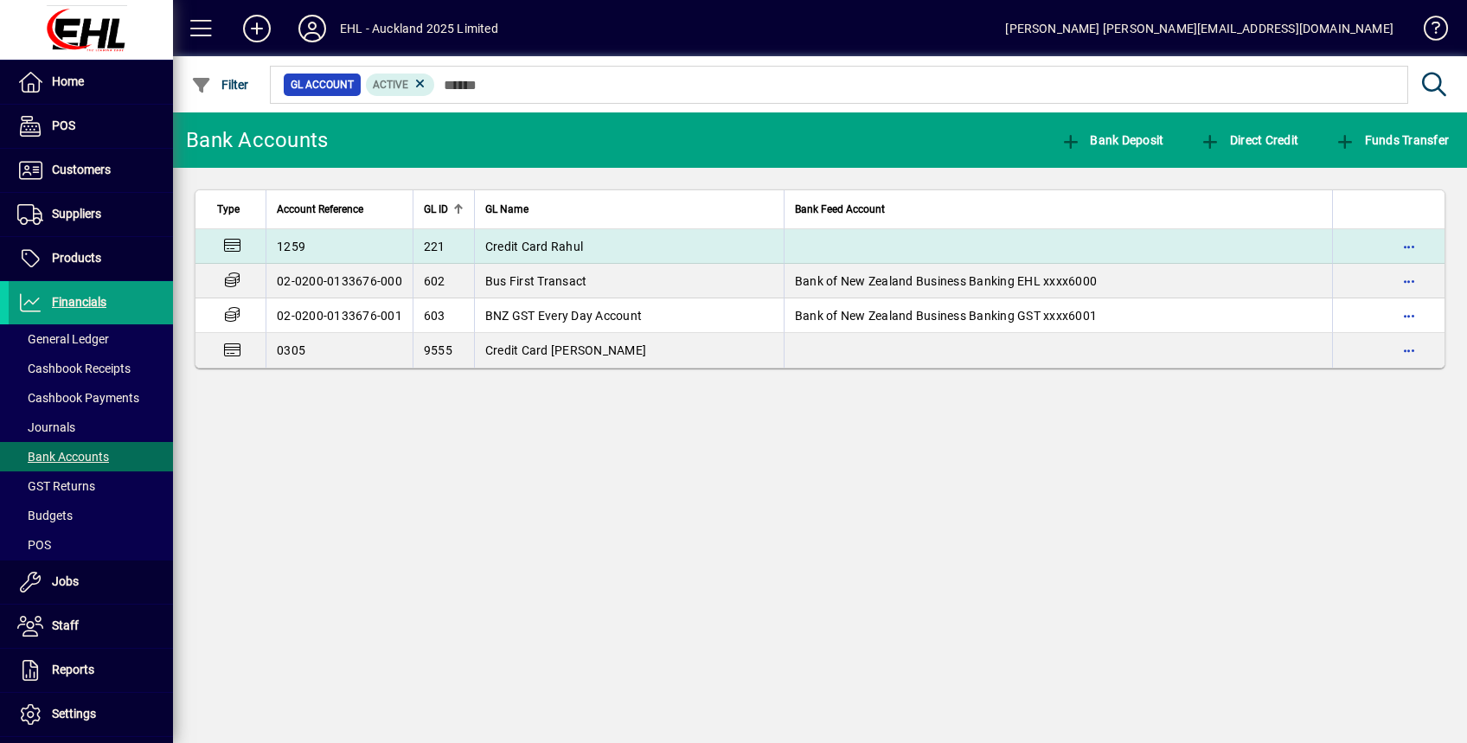
click at [541, 240] on span "Credit Card Rahul" at bounding box center [534, 247] width 98 height 14
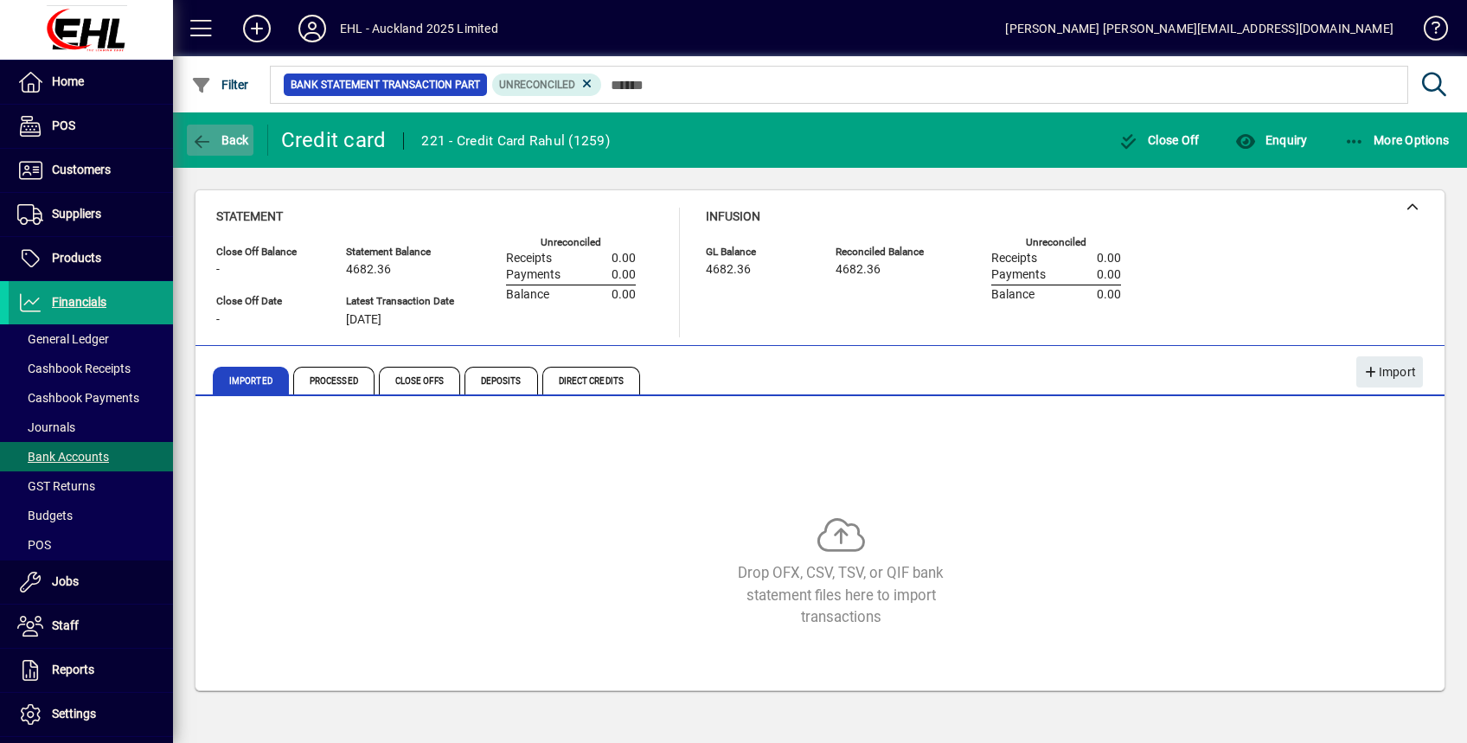
click at [239, 138] on span "Back" at bounding box center [220, 140] width 58 height 14
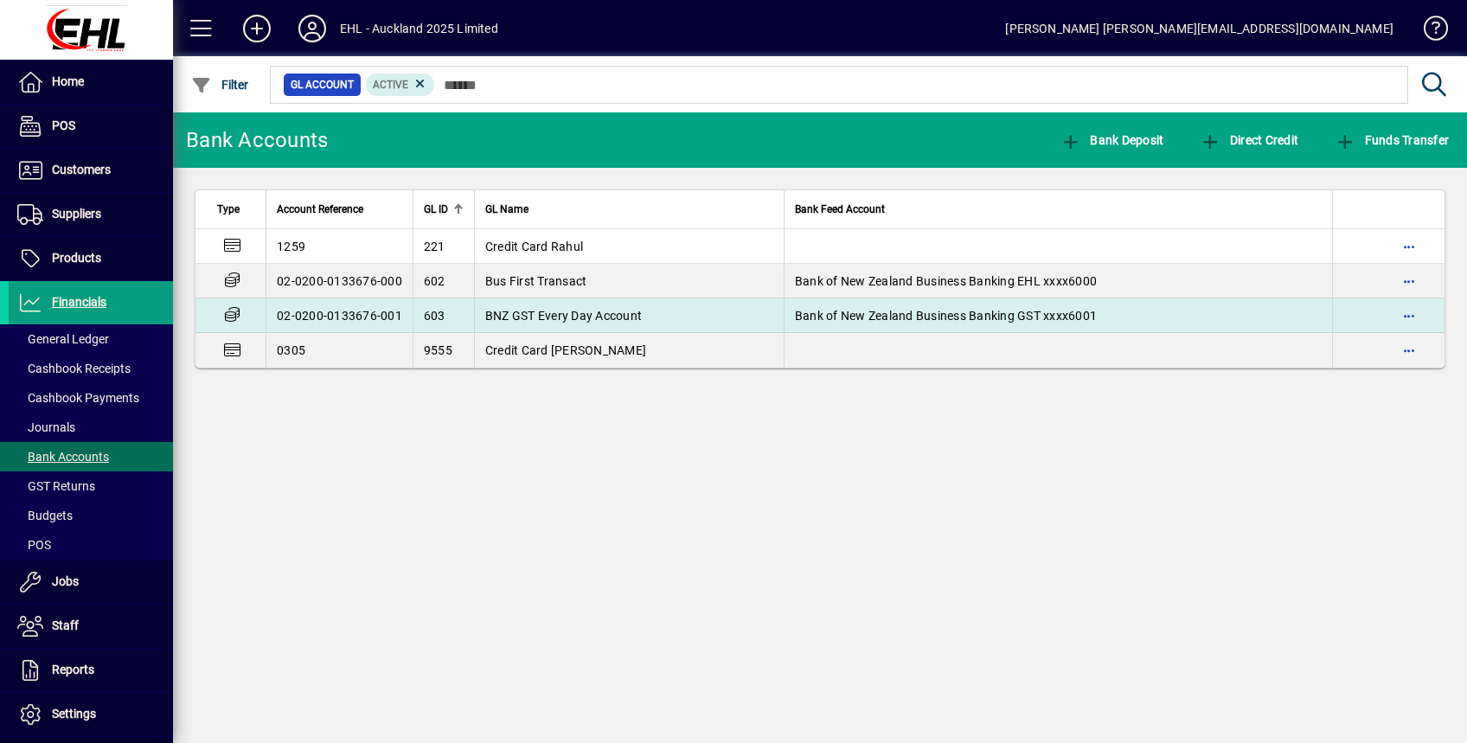
click at [531, 314] on span "BNZ GST Every Day Account" at bounding box center [563, 316] width 157 height 14
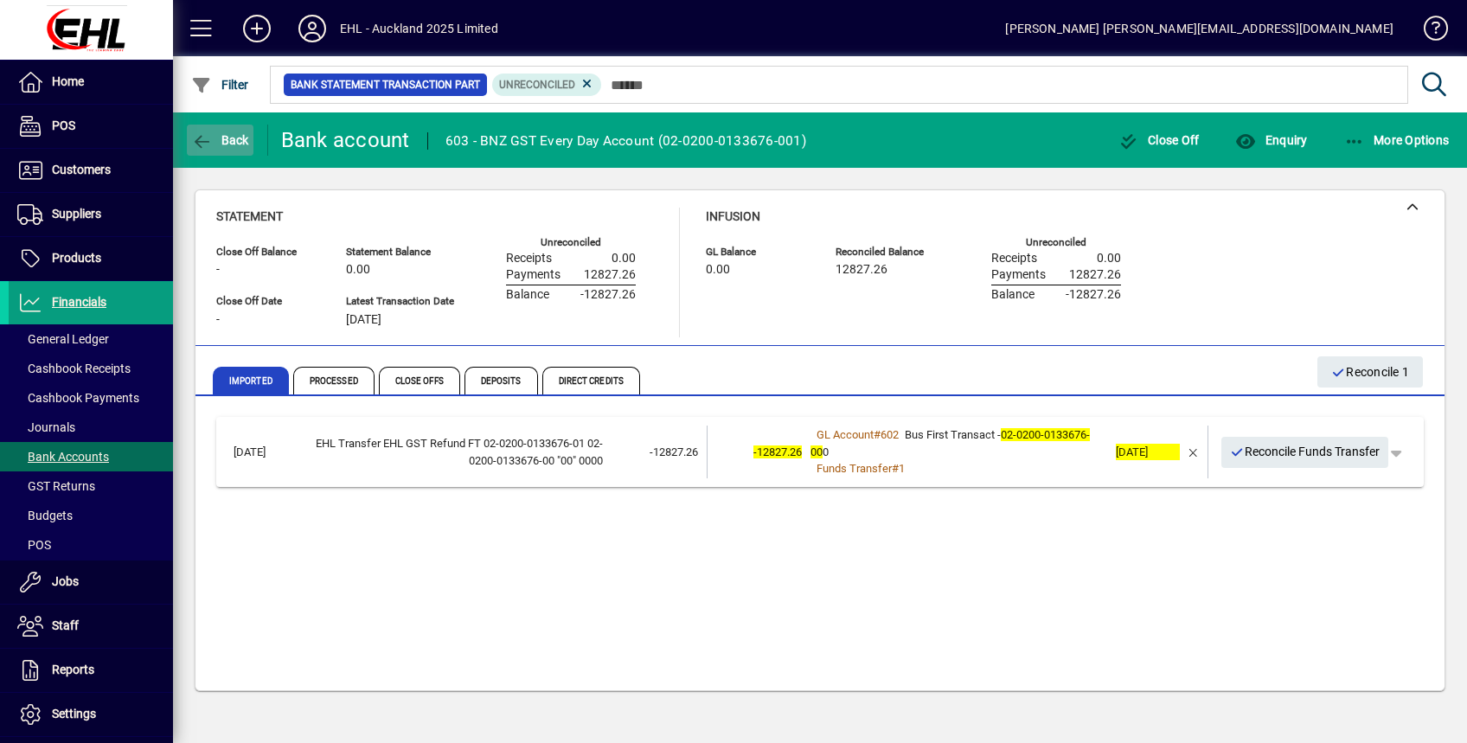
click at [235, 136] on span "Back" at bounding box center [220, 140] width 58 height 14
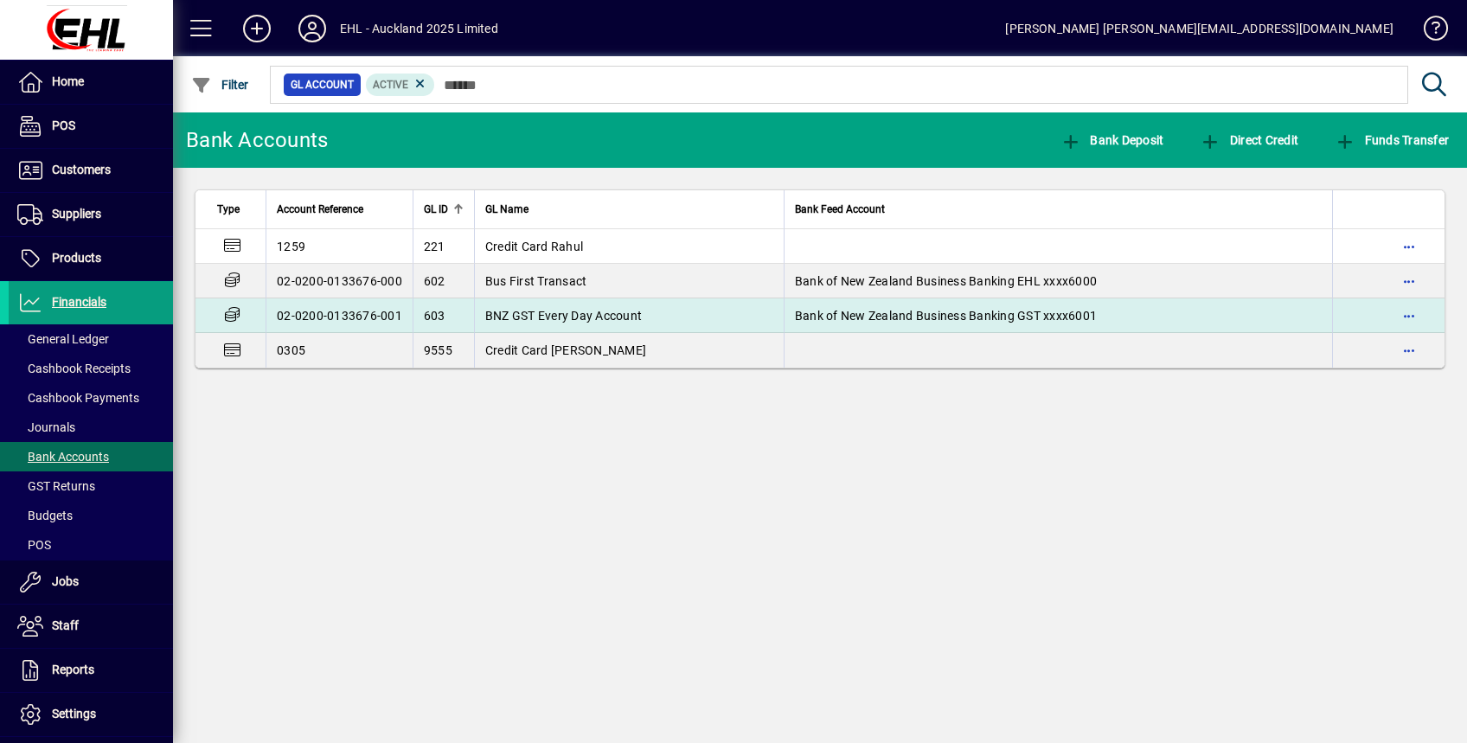
click at [528, 311] on span "BNZ GST Every Day Account" at bounding box center [563, 316] width 157 height 14
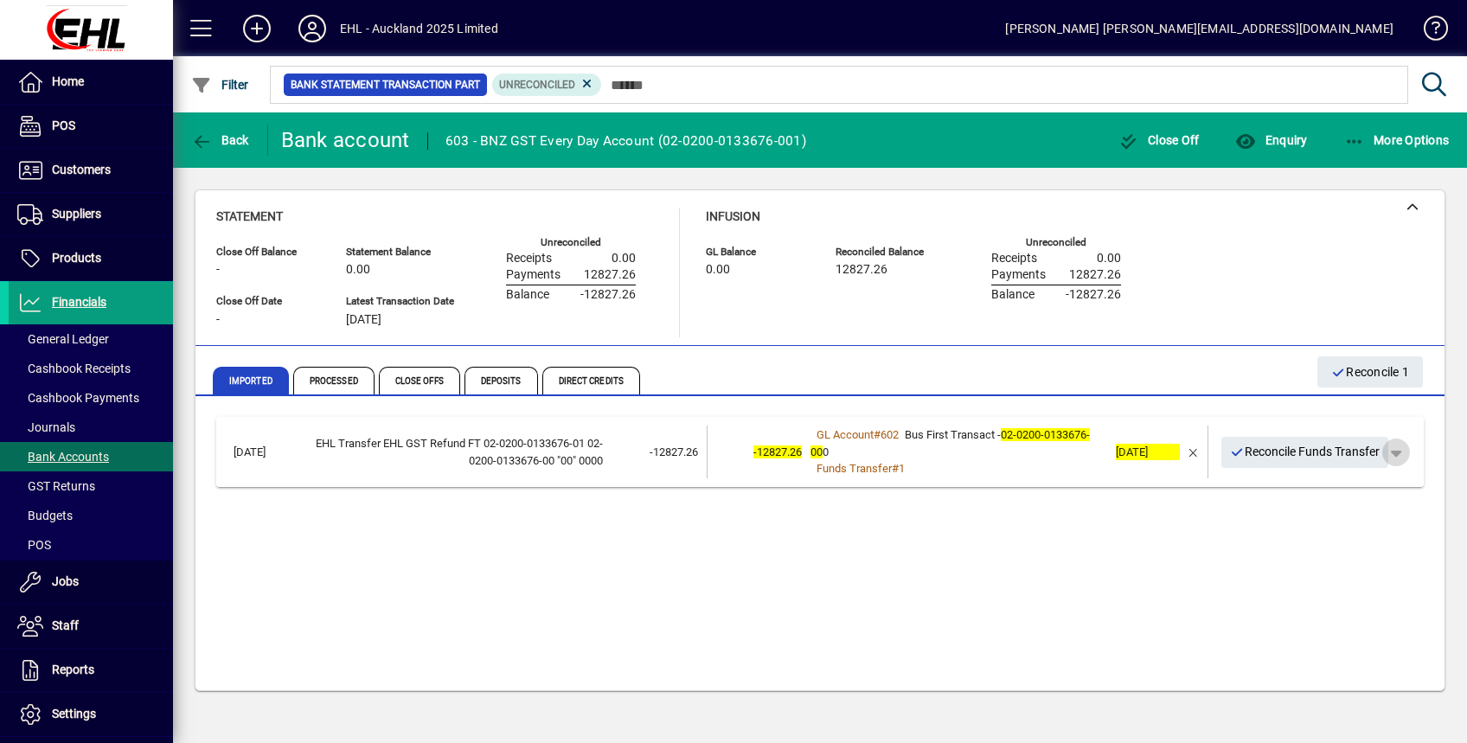
click at [1404, 450] on span "button" at bounding box center [1396, 453] width 42 height 42
click at [1286, 450] on div at bounding box center [733, 371] width 1467 height 743
click at [1305, 450] on span "Reconcile Funds Transfer" at bounding box center [1305, 452] width 150 height 29
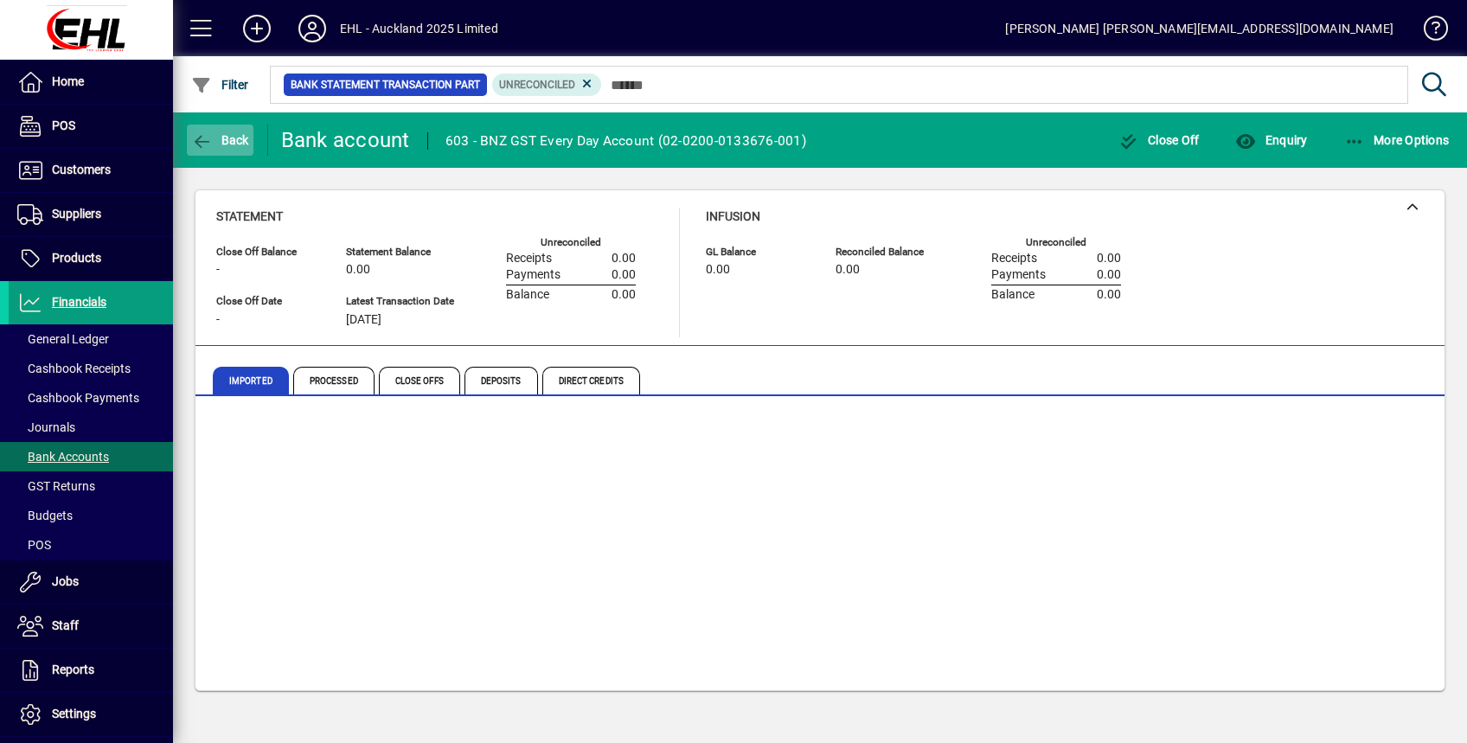
click at [221, 138] on span "Back" at bounding box center [220, 140] width 58 height 14
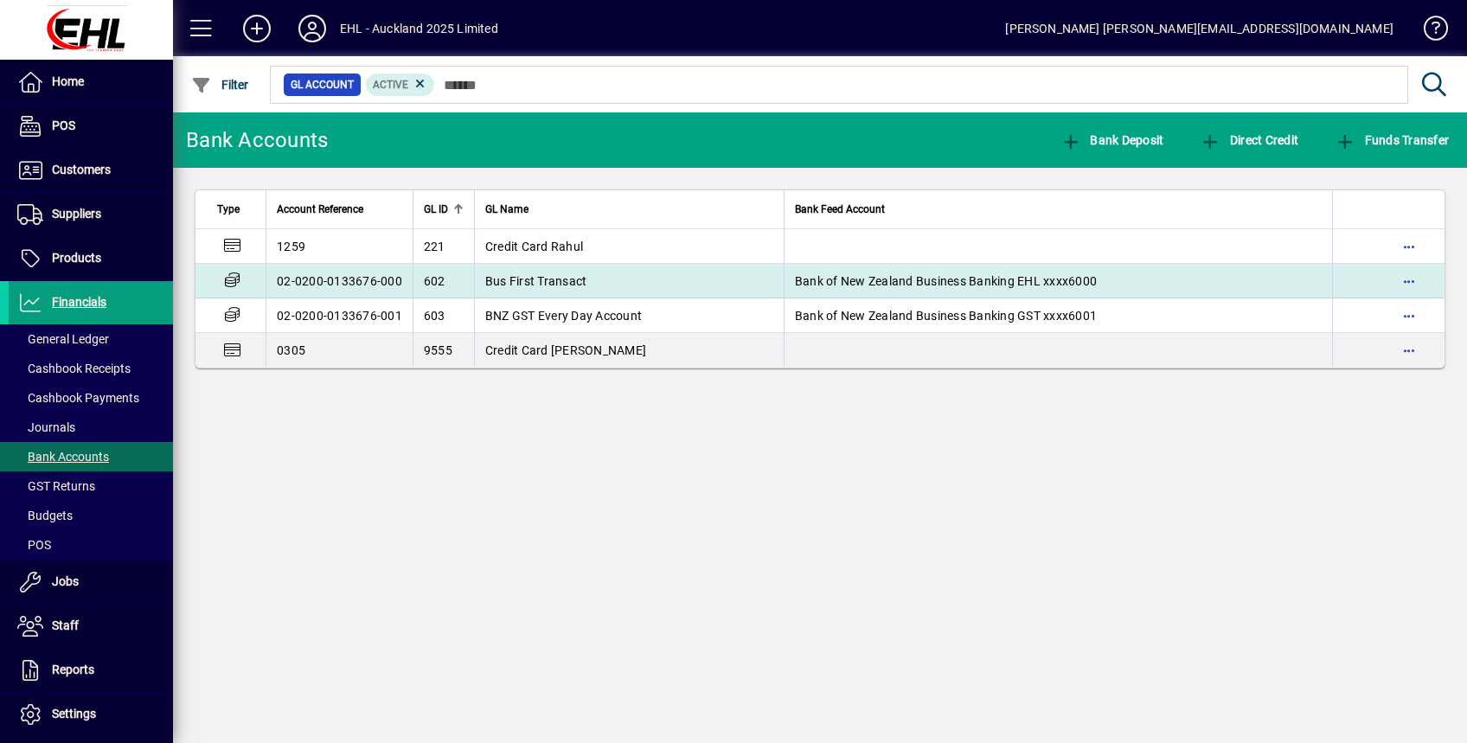
click at [567, 278] on span "Bus First Transact" at bounding box center [536, 281] width 102 height 14
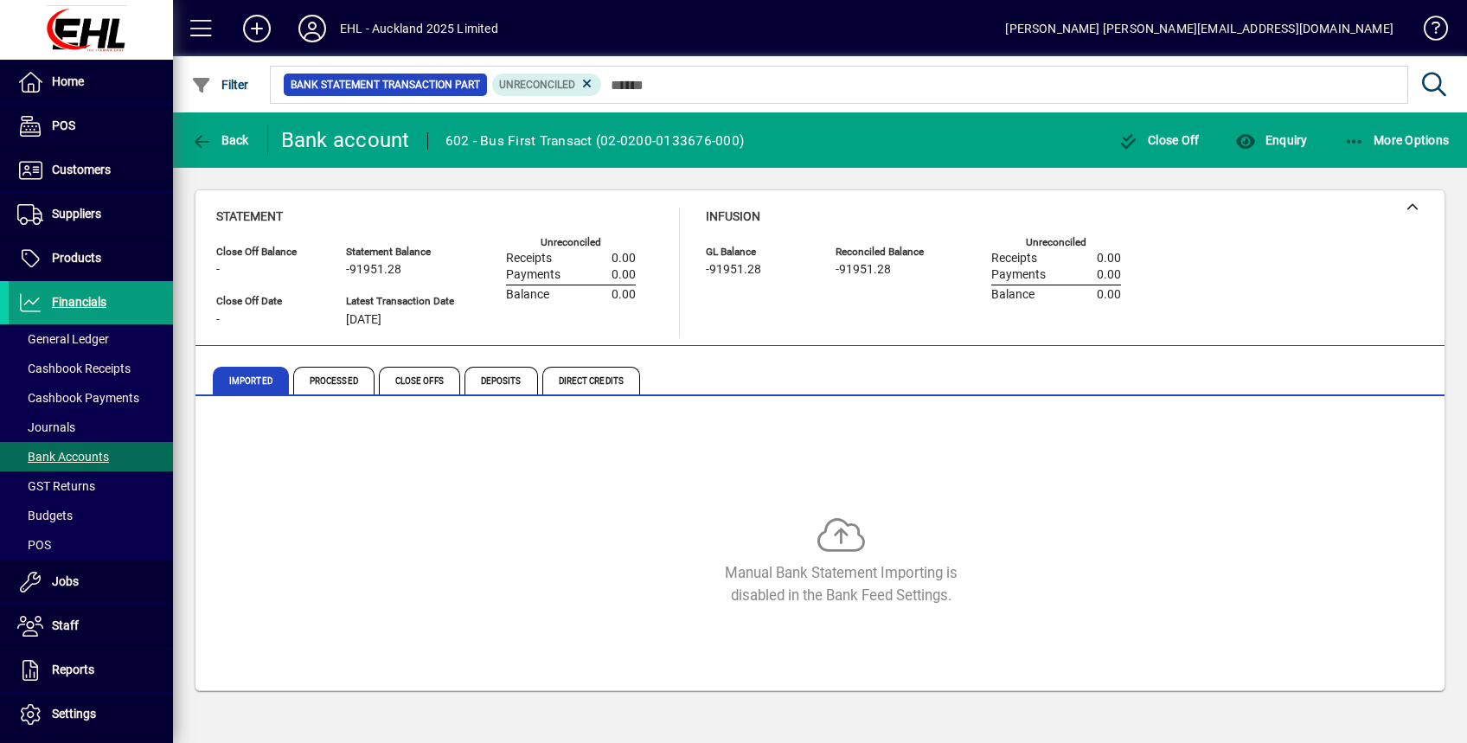
click at [311, 22] on icon at bounding box center [312, 29] width 35 height 28
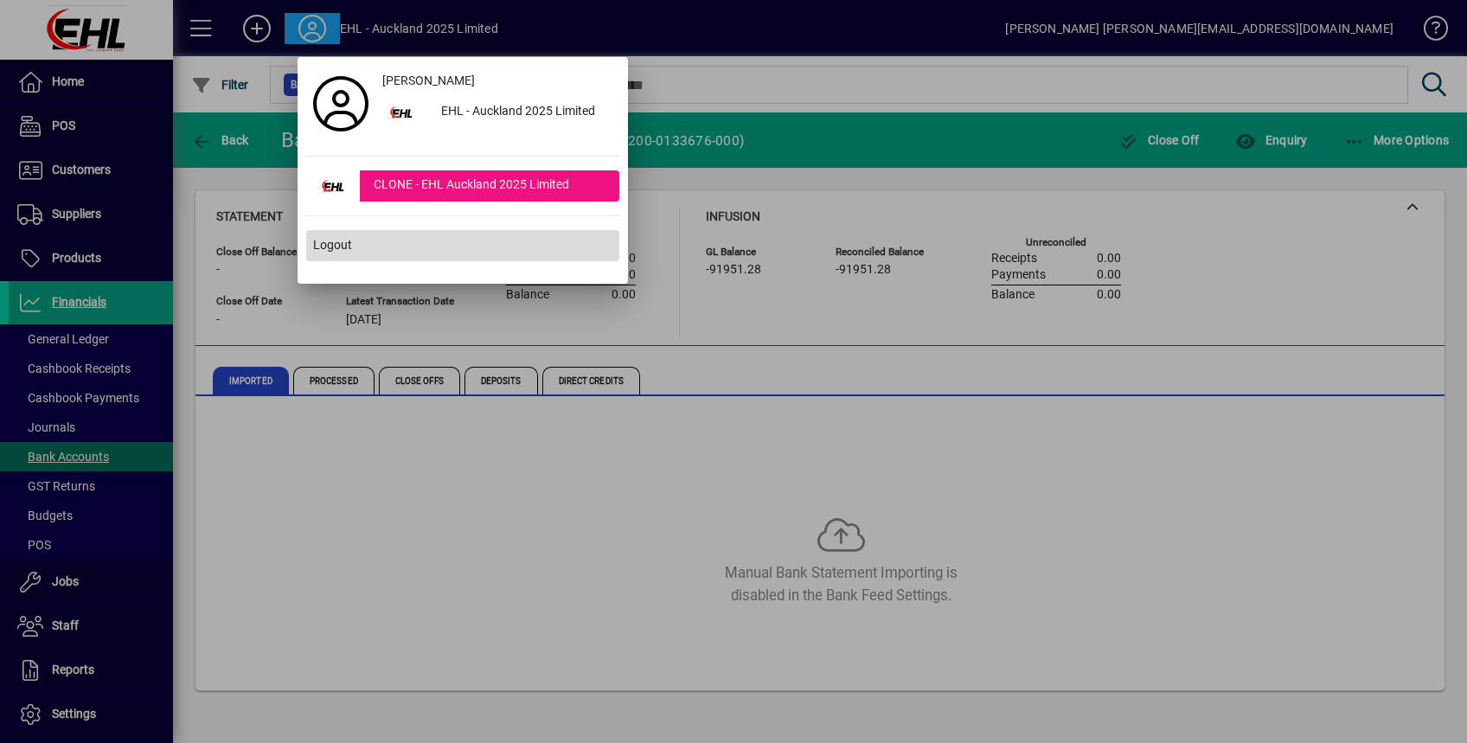
click at [329, 242] on span "Logout" at bounding box center [332, 245] width 39 height 18
